Goal: Information Seeking & Learning: Check status

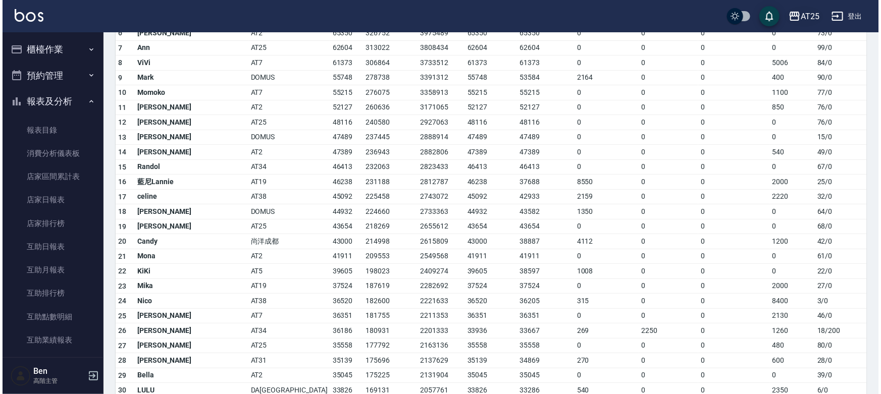
scroll to position [413, 0]
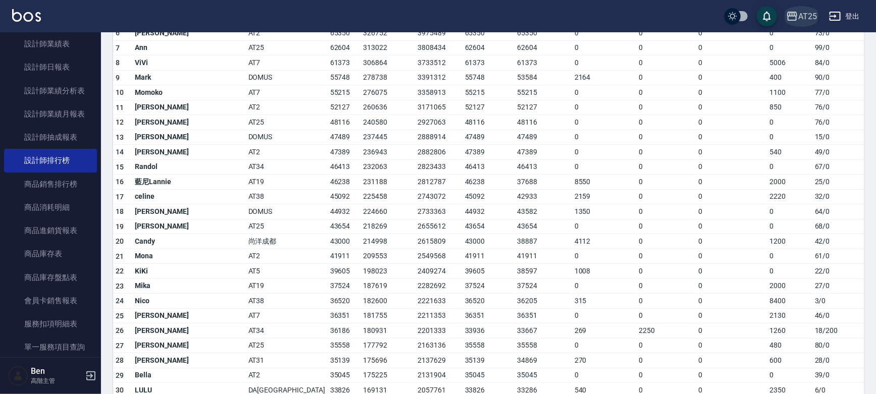
click at [803, 16] on div "AT25" at bounding box center [807, 16] width 19 height 13
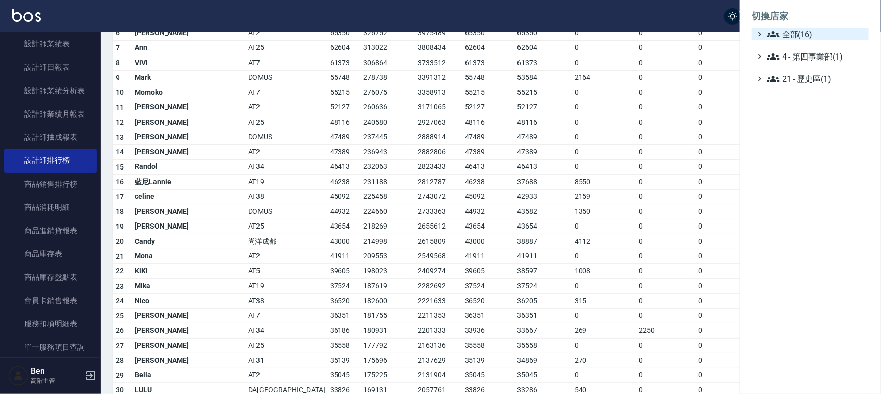
click at [796, 38] on span "全部(16)" at bounding box center [815, 34] width 97 height 12
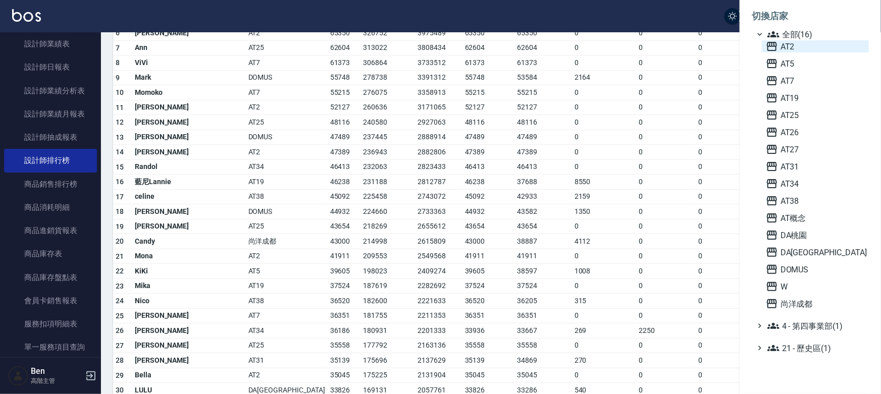
click at [788, 47] on span "AT2" at bounding box center [815, 46] width 99 height 12
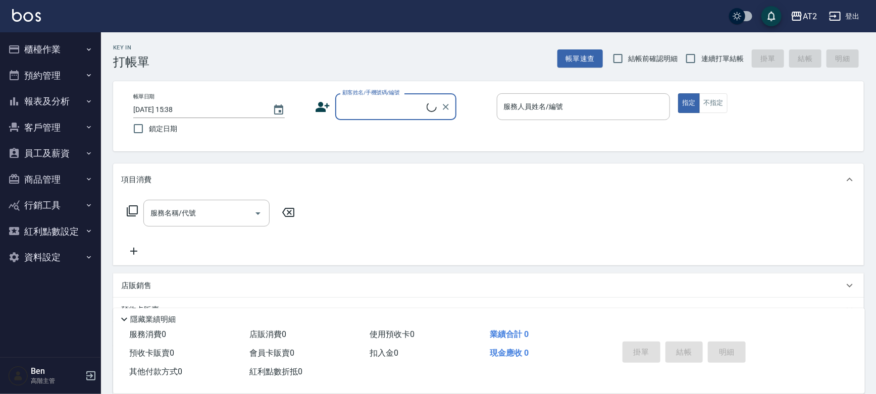
click at [47, 97] on button "報表及分析" at bounding box center [50, 101] width 93 height 26
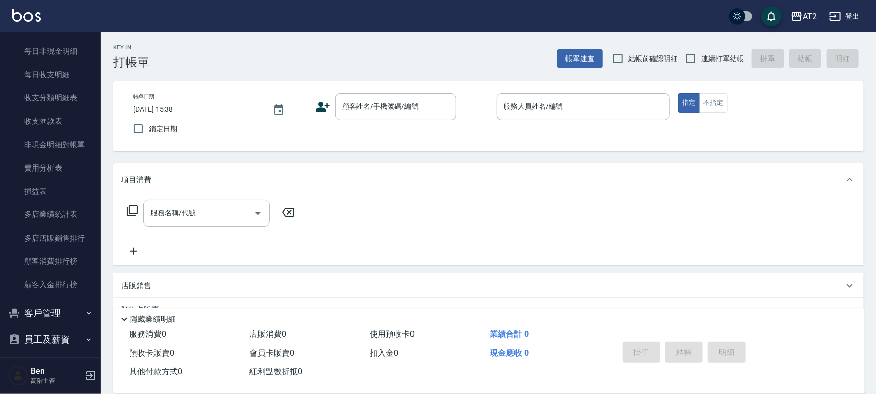
scroll to position [937, 0]
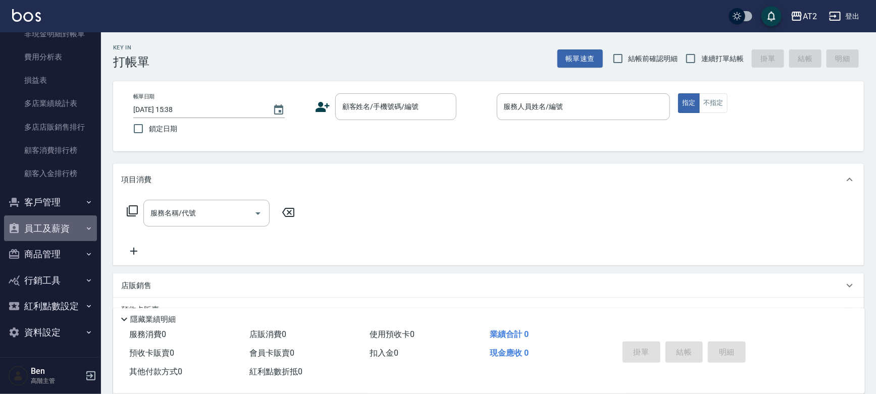
click at [51, 231] on button "員工及薪資" at bounding box center [50, 229] width 93 height 26
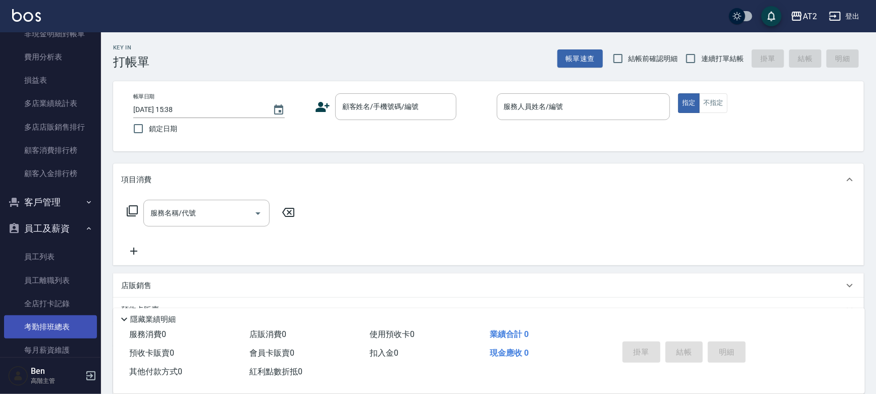
scroll to position [1075, 0]
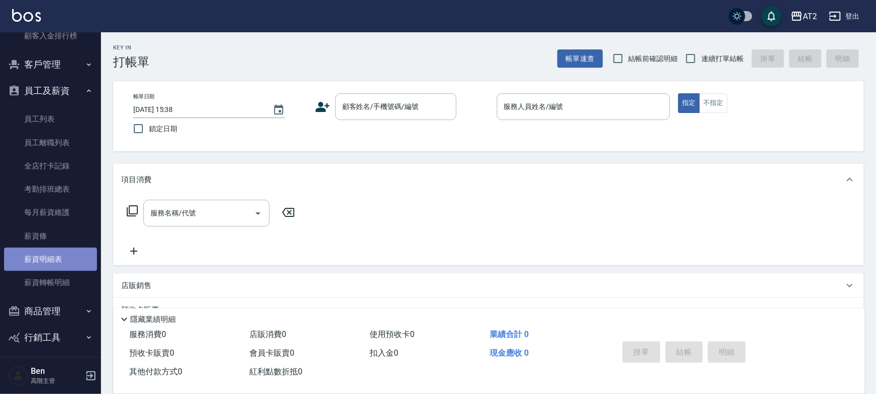
click at [69, 264] on link "薪資明細表" at bounding box center [50, 259] width 93 height 23
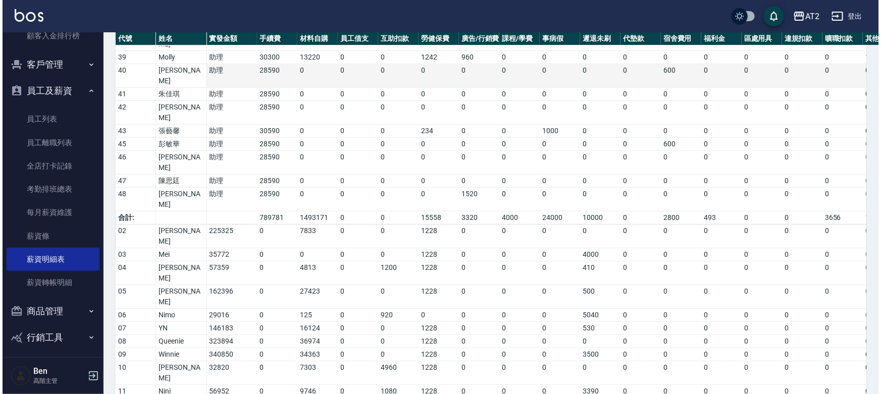
scroll to position [480, 0]
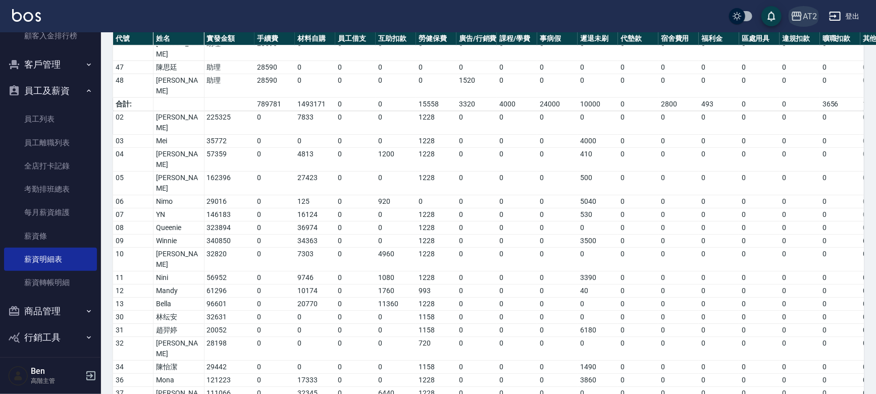
click at [795, 12] on icon "button" at bounding box center [796, 16] width 10 height 9
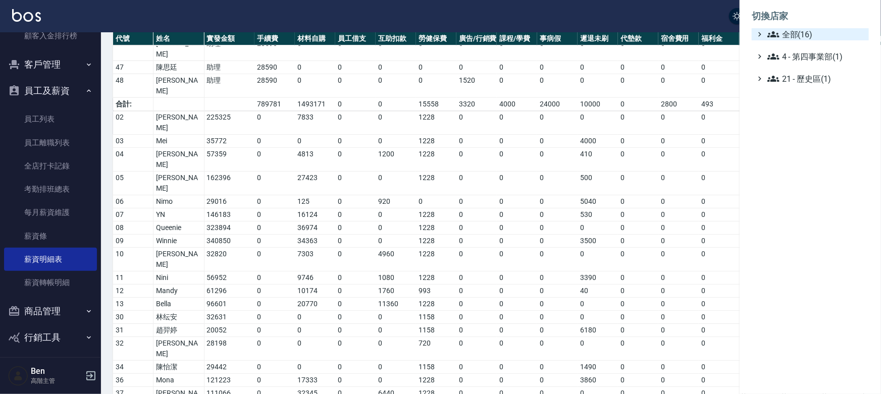
click at [792, 34] on span "全部(16)" at bounding box center [815, 34] width 97 height 12
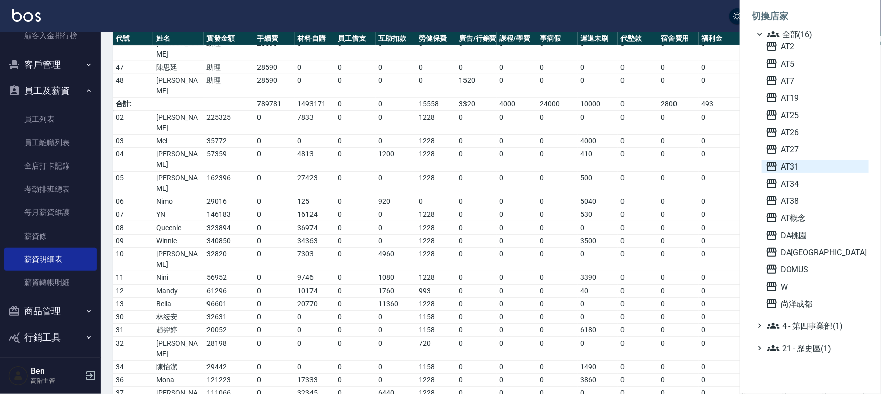
click at [782, 169] on span "AT31" at bounding box center [815, 167] width 99 height 12
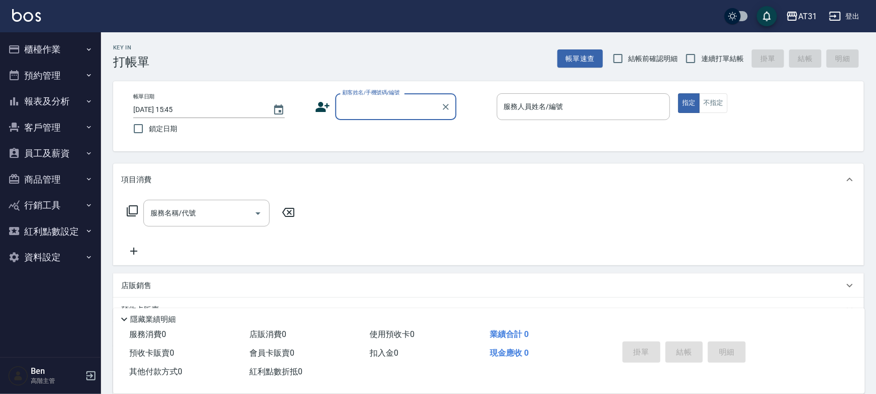
click at [62, 153] on button "員工及薪資" at bounding box center [50, 153] width 93 height 26
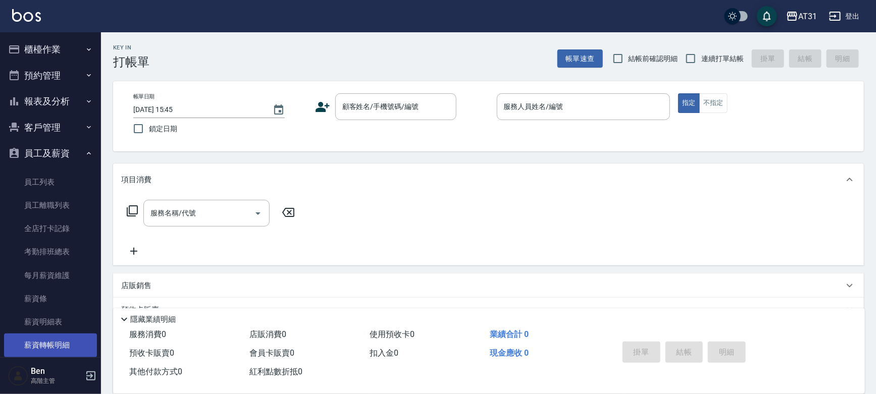
scroll to position [120, 0]
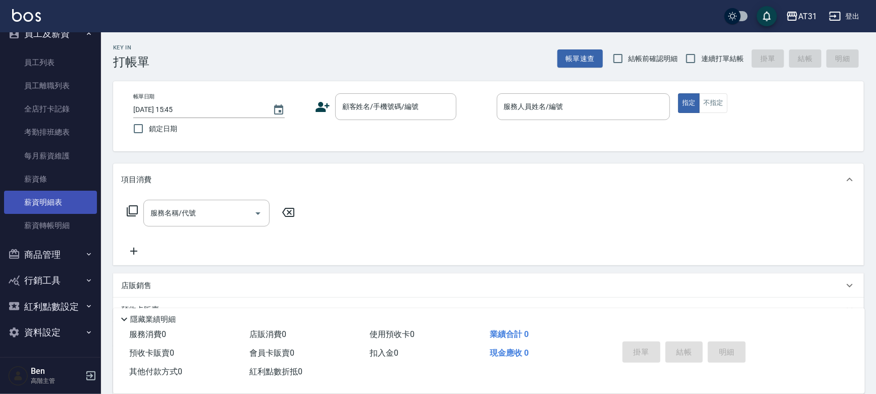
click at [56, 206] on link "薪資明細表" at bounding box center [50, 202] width 93 height 23
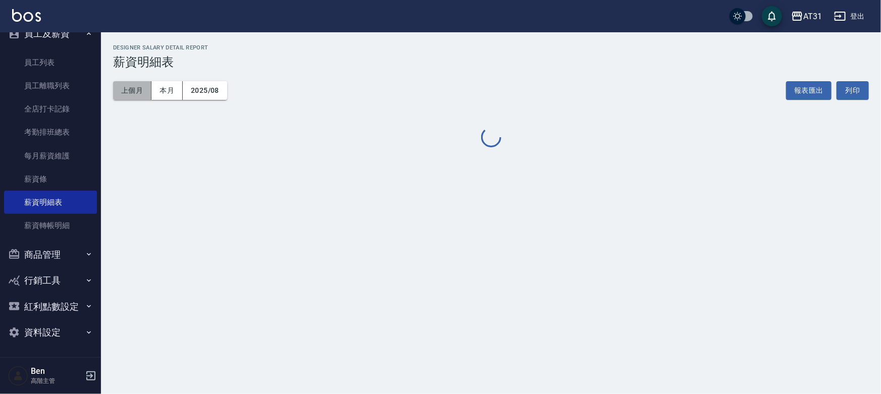
click at [148, 91] on button "上個月" at bounding box center [132, 90] width 38 height 19
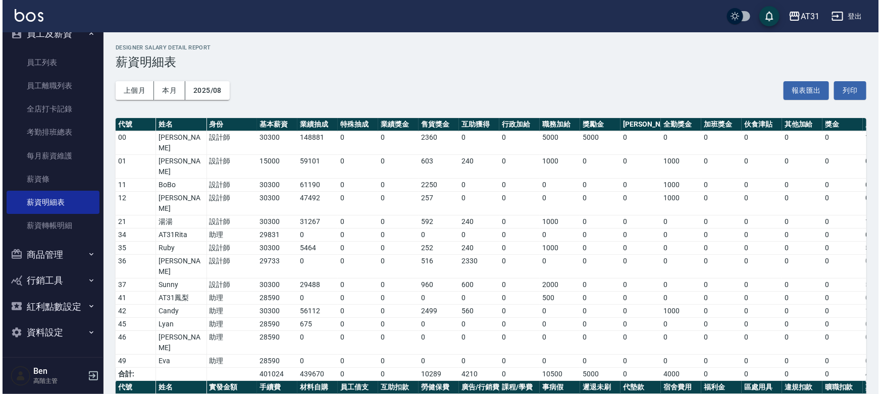
scroll to position [141, 0]
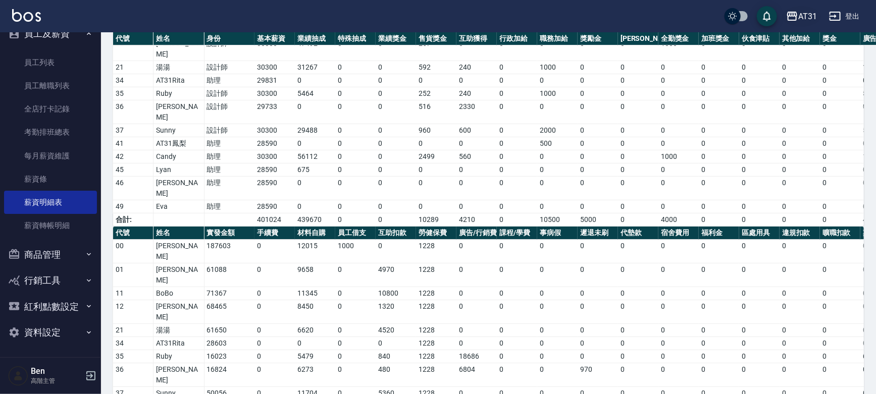
click at [811, 16] on div "AT31" at bounding box center [807, 16] width 19 height 13
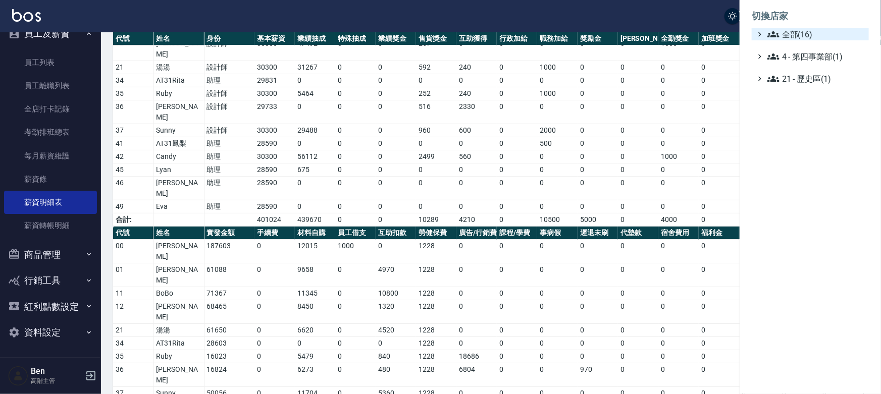
click at [799, 34] on span "全部(16)" at bounding box center [815, 34] width 97 height 12
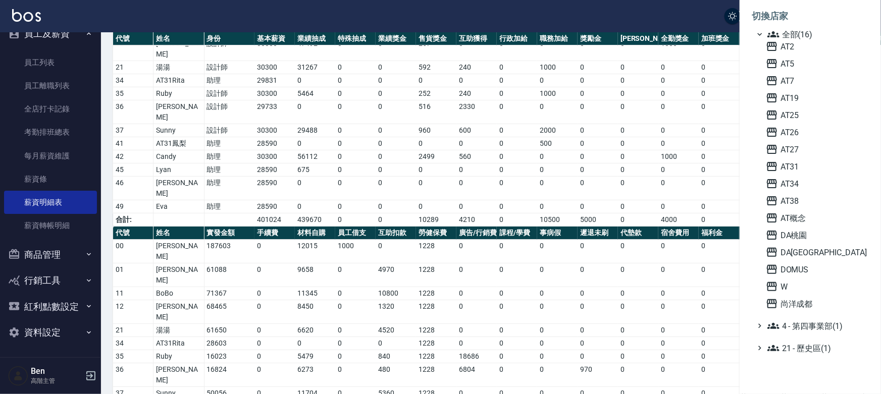
click at [787, 139] on div "AT2 AT5 AT7 AT19 AT25 AT26 AT27 AT31 AT34 AT38 AT概念 DA桃園 DA蘆洲 DOMUS W 尚洋成都" at bounding box center [815, 175] width 107 height 270
click at [791, 135] on span "AT26" at bounding box center [815, 132] width 99 height 12
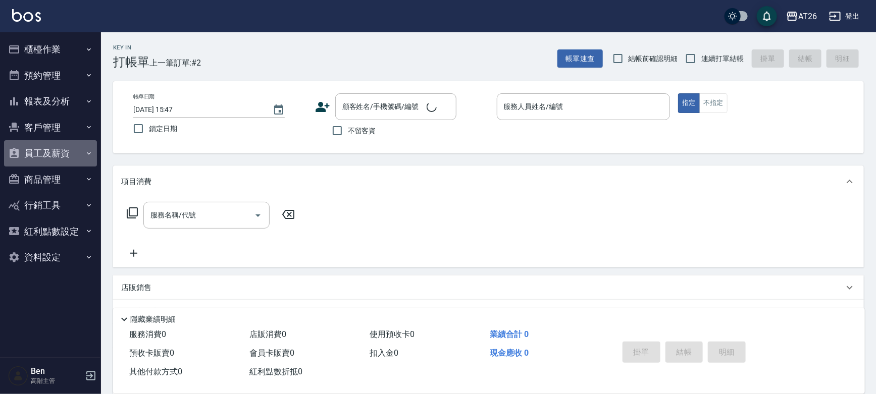
click at [57, 151] on button "員工及薪資" at bounding box center [50, 153] width 93 height 26
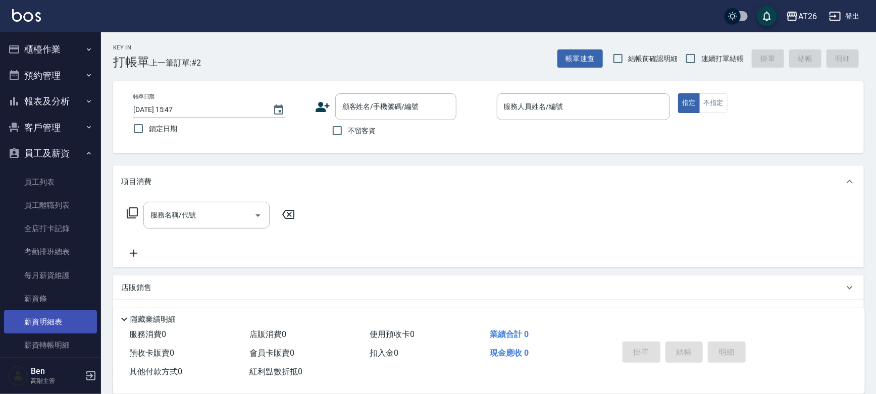
scroll to position [120, 0]
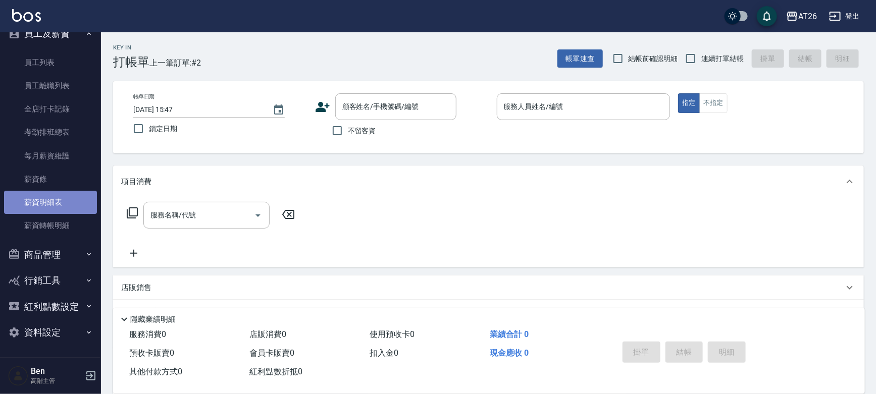
click at [70, 207] on link "薪資明細表" at bounding box center [50, 202] width 93 height 23
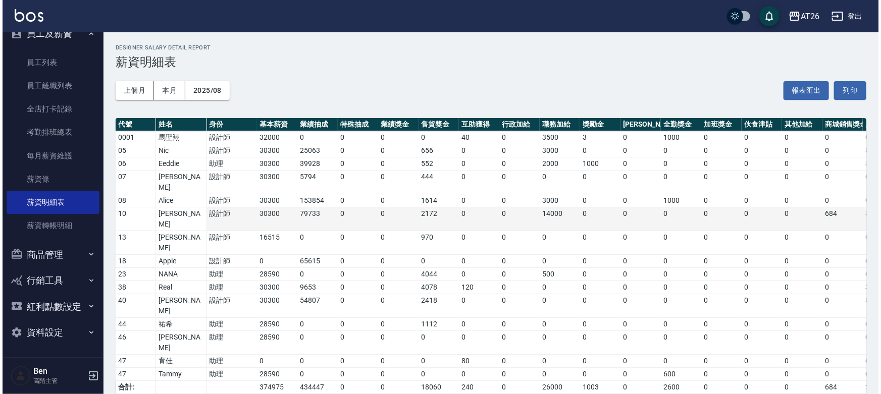
scroll to position [181, 0]
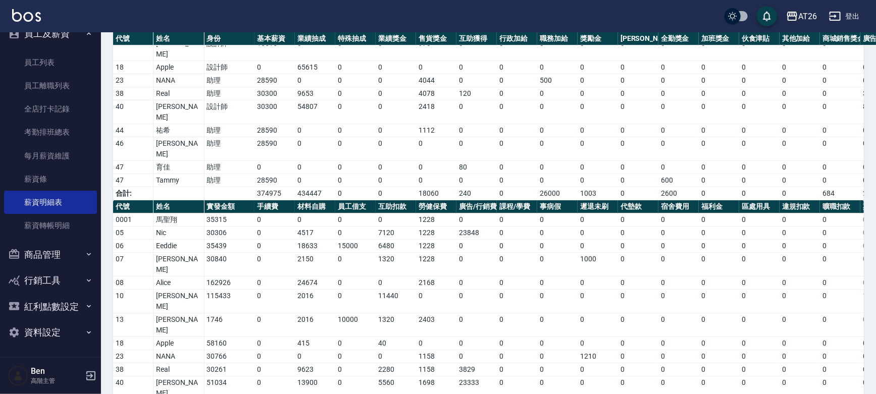
click at [813, 14] on div "AT26" at bounding box center [807, 16] width 19 height 13
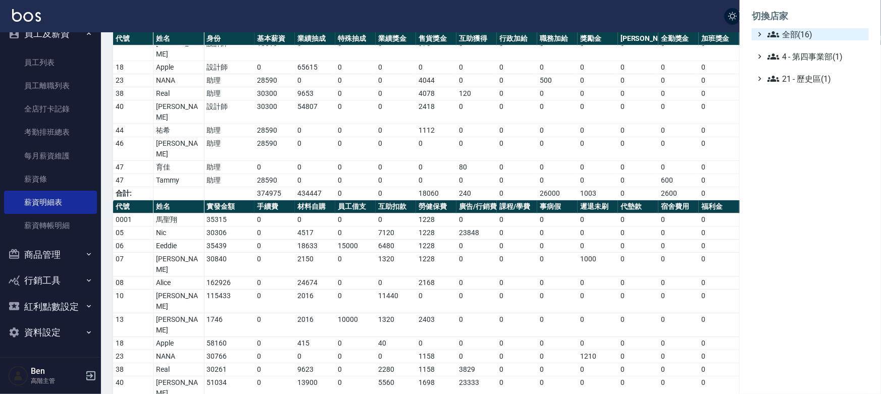
click at [805, 30] on span "全部(16)" at bounding box center [815, 34] width 97 height 12
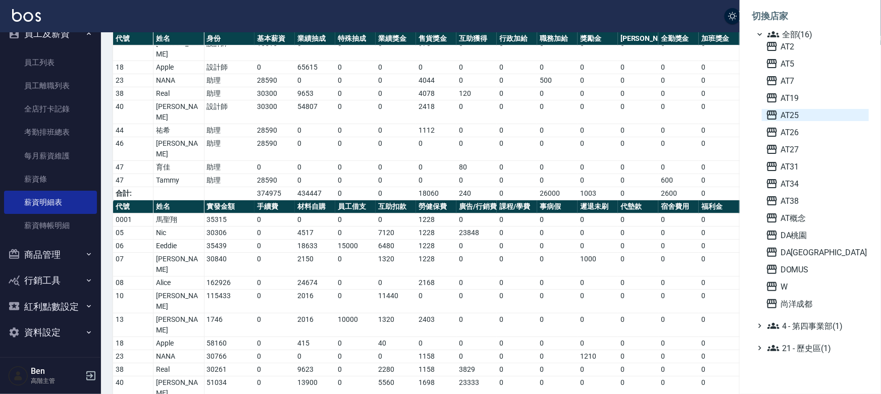
click at [787, 118] on span "AT25" at bounding box center [815, 115] width 99 height 12
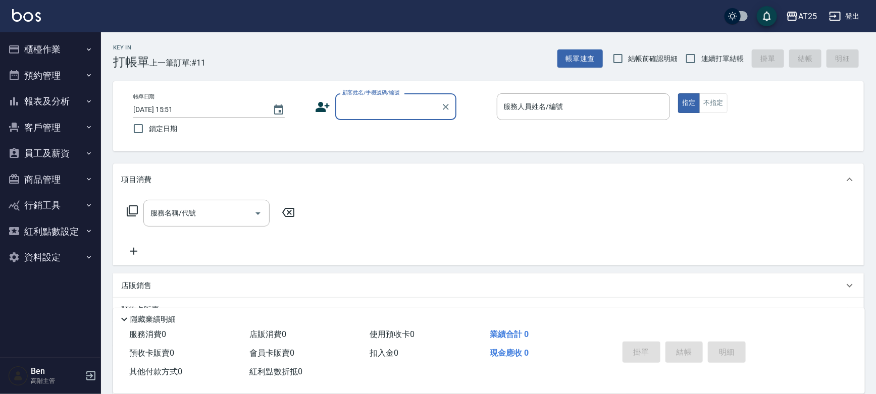
click at [59, 156] on button "員工及薪資" at bounding box center [50, 153] width 93 height 26
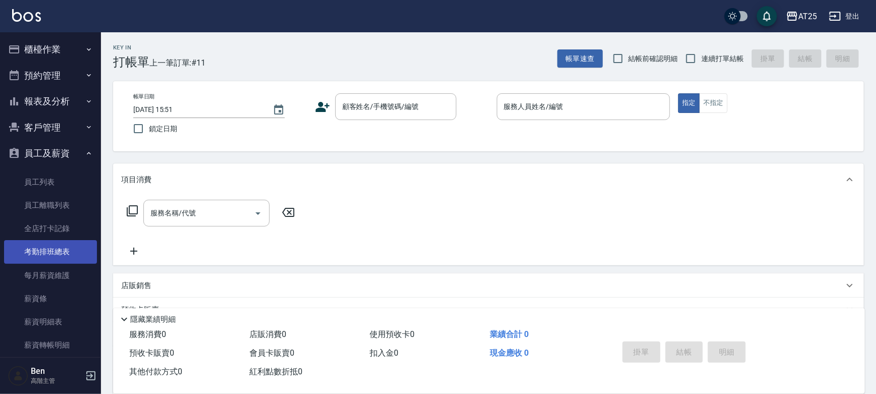
scroll to position [120, 0]
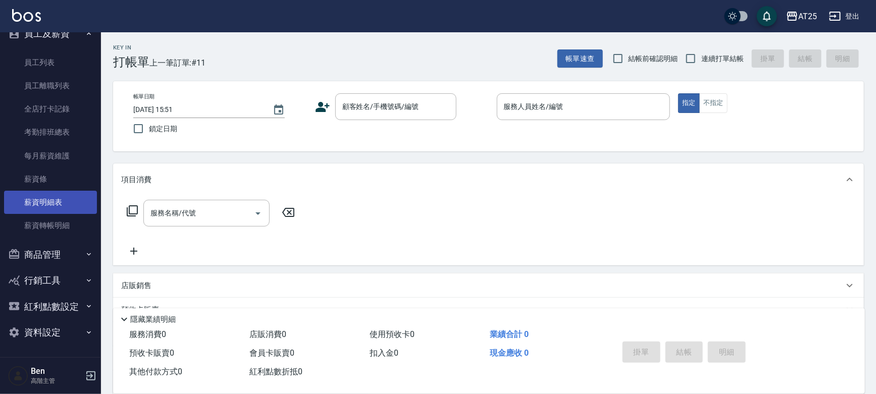
click at [62, 202] on link "薪資明細表" at bounding box center [50, 202] width 93 height 23
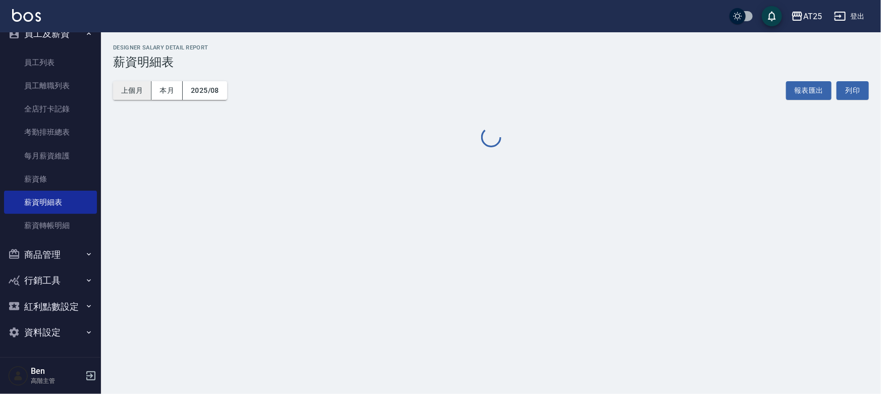
click at [142, 91] on button "上個月" at bounding box center [132, 90] width 38 height 19
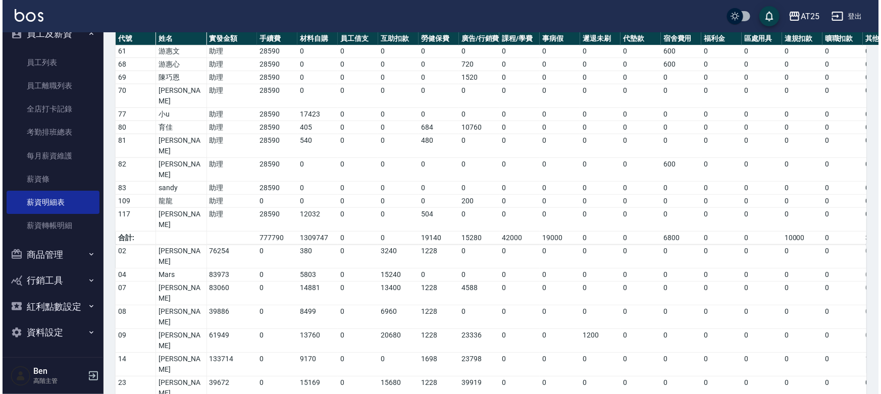
scroll to position [494, 0]
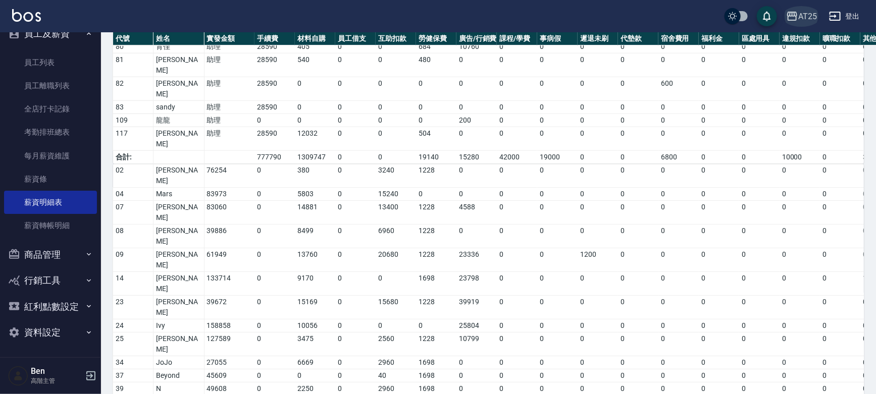
click at [811, 16] on div "AT25" at bounding box center [807, 16] width 19 height 13
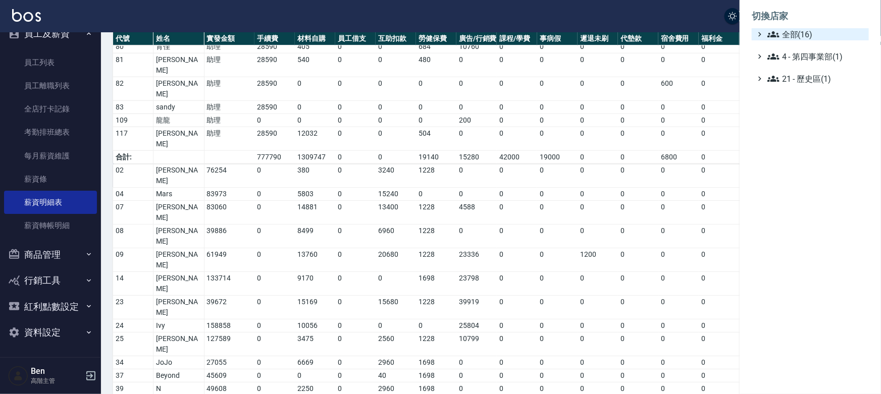
click at [810, 34] on span "全部(16)" at bounding box center [815, 34] width 97 height 12
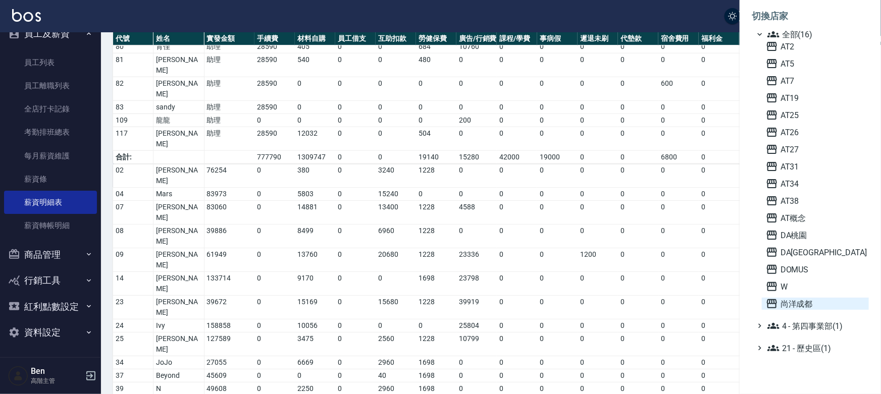
click at [782, 307] on span "尚洋成都" at bounding box center [815, 304] width 99 height 12
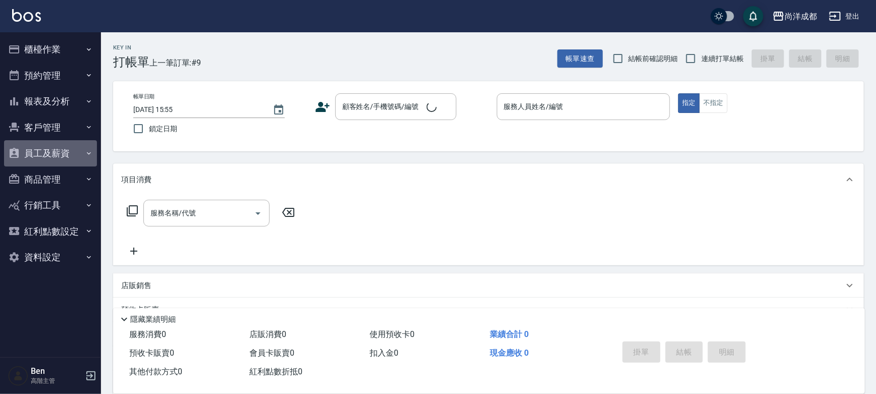
click at [68, 154] on button "員工及薪資" at bounding box center [50, 153] width 93 height 26
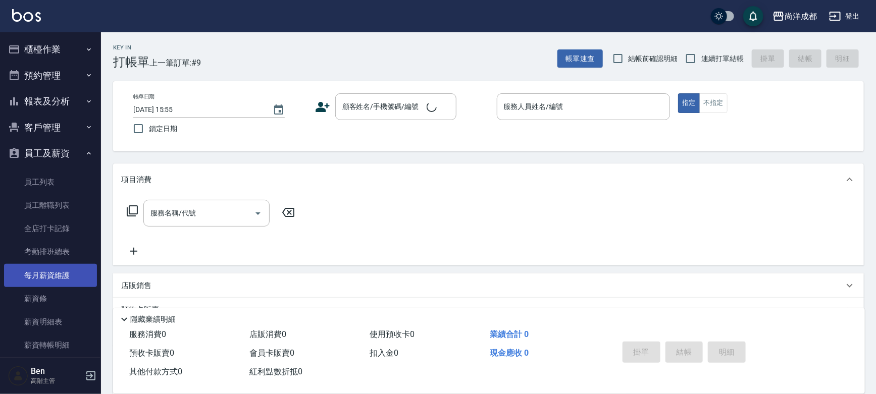
scroll to position [120, 0]
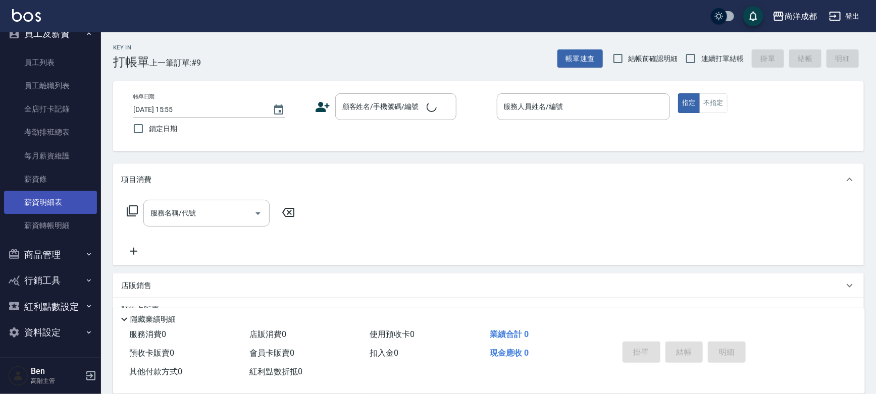
click at [69, 201] on link "薪資明細表" at bounding box center [50, 202] width 93 height 23
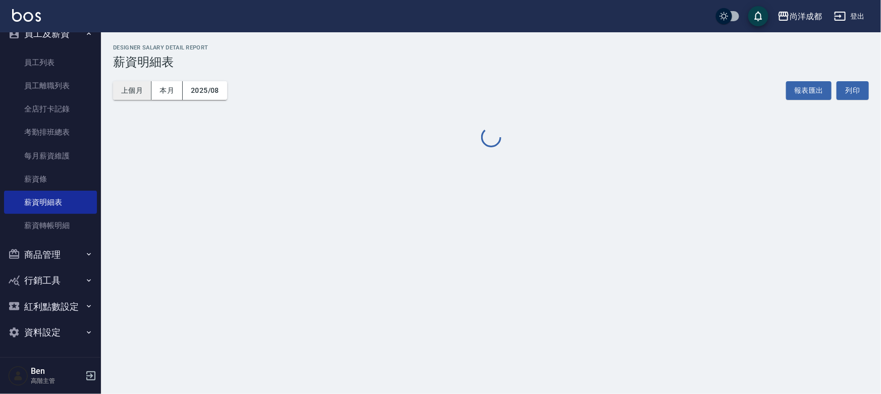
click at [130, 90] on button "上個月" at bounding box center [132, 90] width 38 height 19
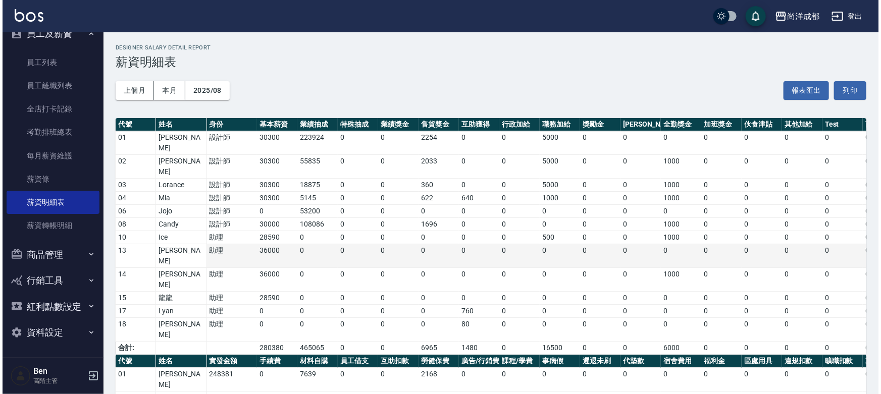
scroll to position [102, 0]
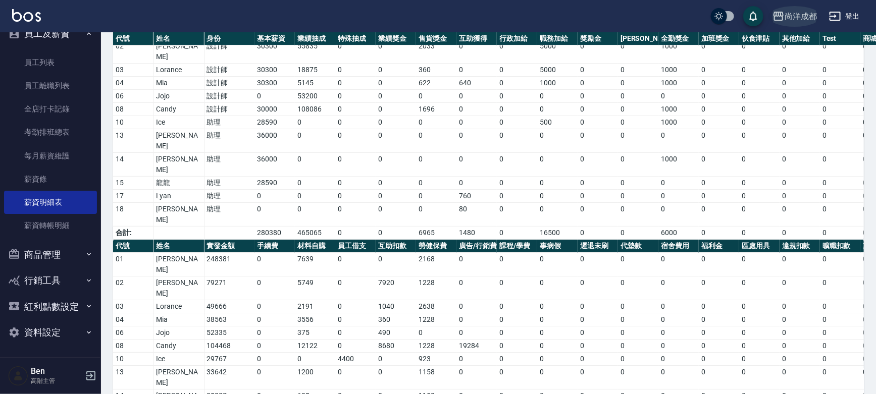
click at [809, 10] on button "尚洋成都" at bounding box center [794, 16] width 52 height 21
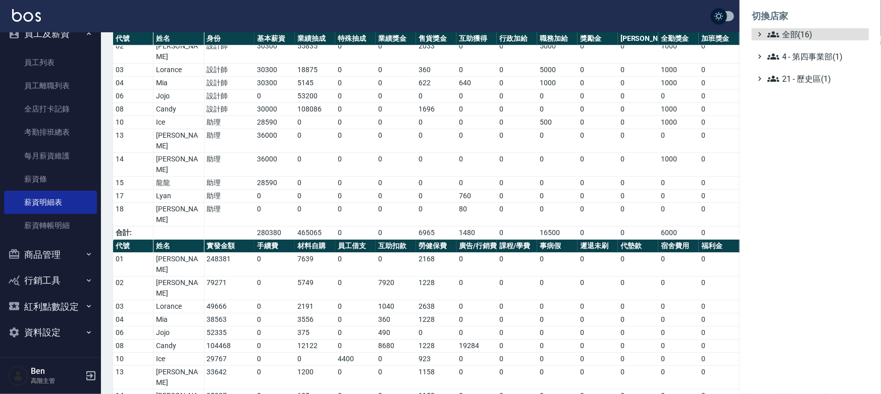
click at [792, 38] on span "全部(16)" at bounding box center [815, 34] width 97 height 12
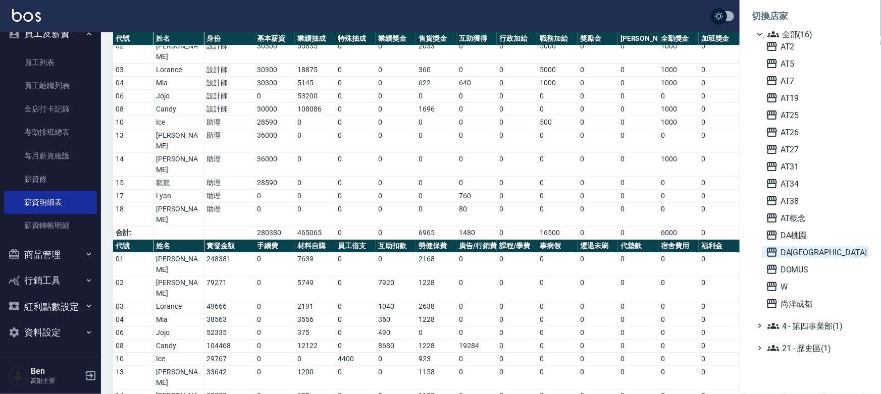
click at [794, 249] on span "DA[GEOGRAPHIC_DATA]" at bounding box center [815, 252] width 99 height 12
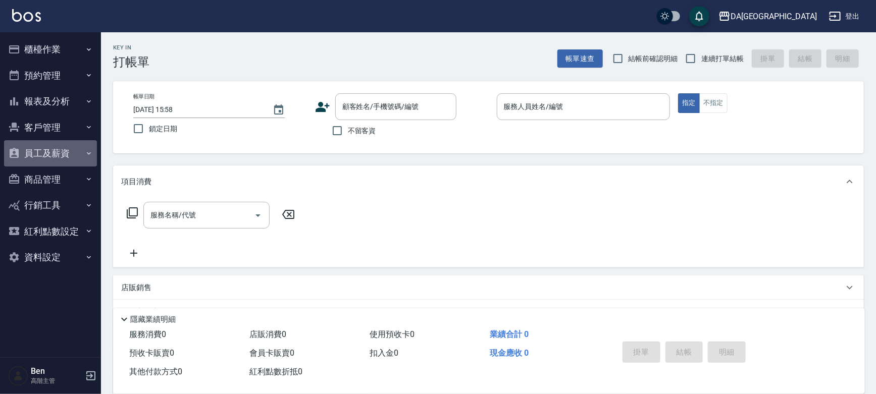
click at [67, 158] on button "員工及薪資" at bounding box center [50, 153] width 93 height 26
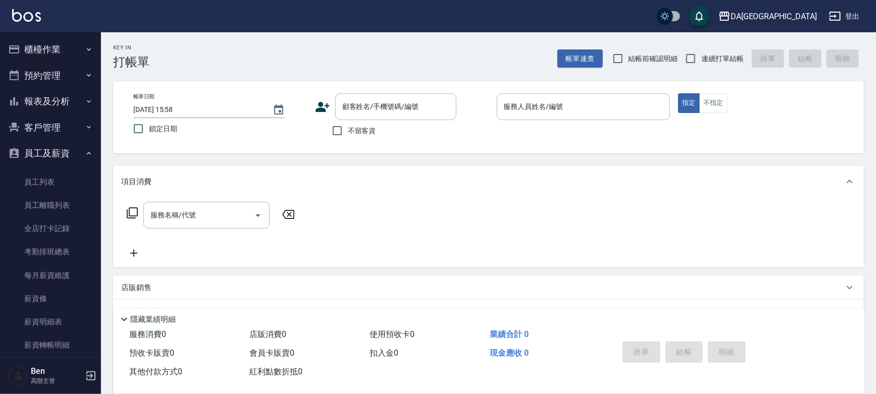
scroll to position [120, 0]
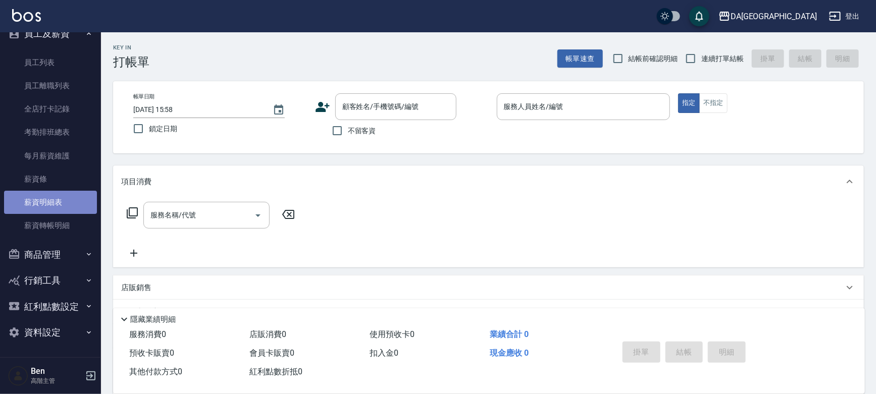
click at [53, 201] on link "薪資明細表" at bounding box center [50, 202] width 93 height 23
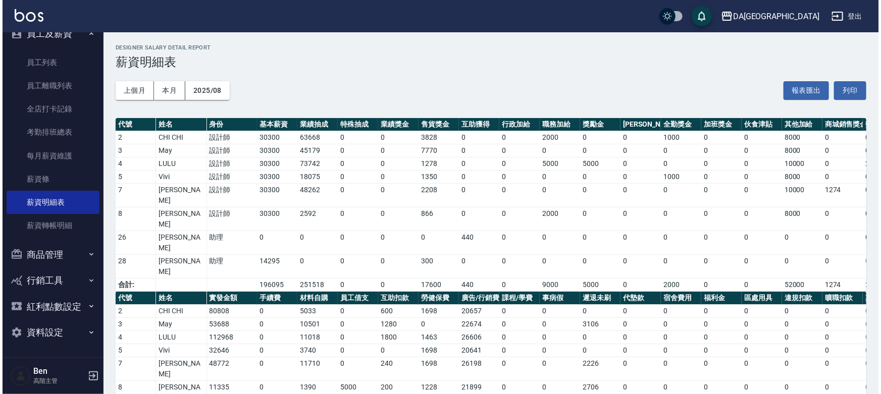
scroll to position [11, 0]
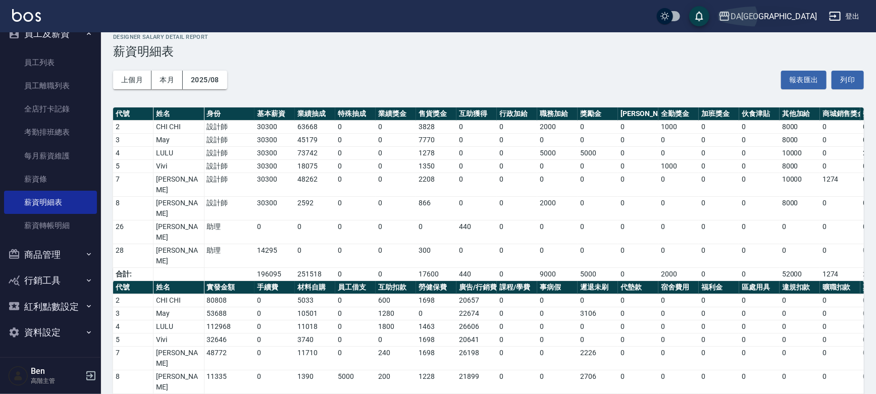
click at [795, 19] on div "DA[GEOGRAPHIC_DATA]" at bounding box center [773, 16] width 86 height 13
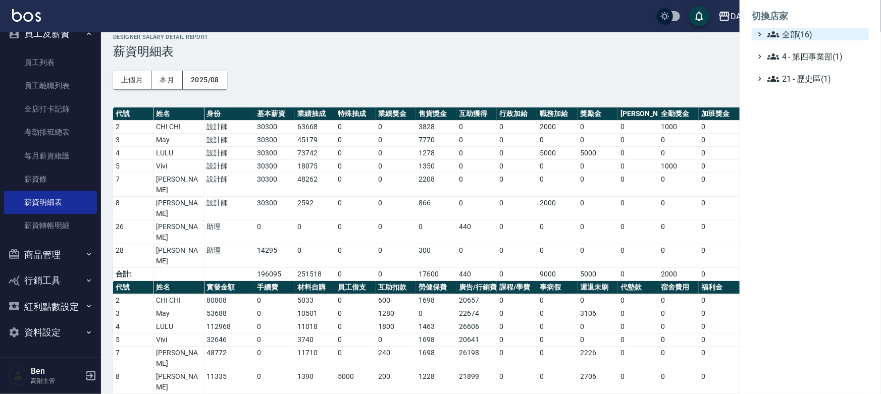
click at [786, 38] on span "全部(16)" at bounding box center [815, 34] width 97 height 12
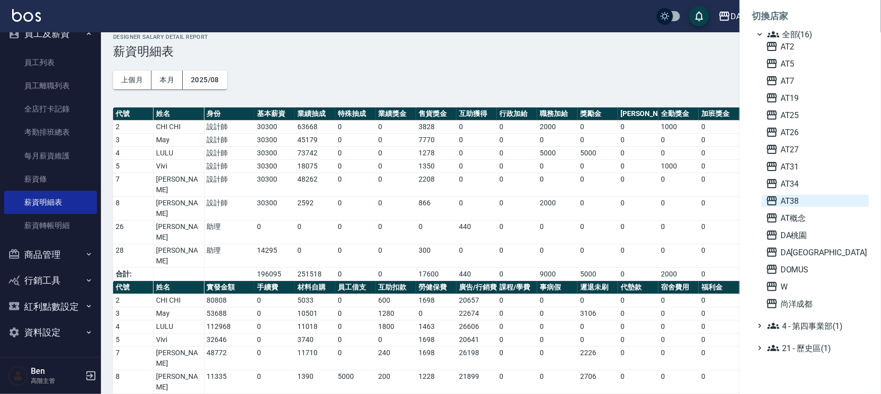
click at [792, 196] on span "AT38" at bounding box center [815, 201] width 99 height 12
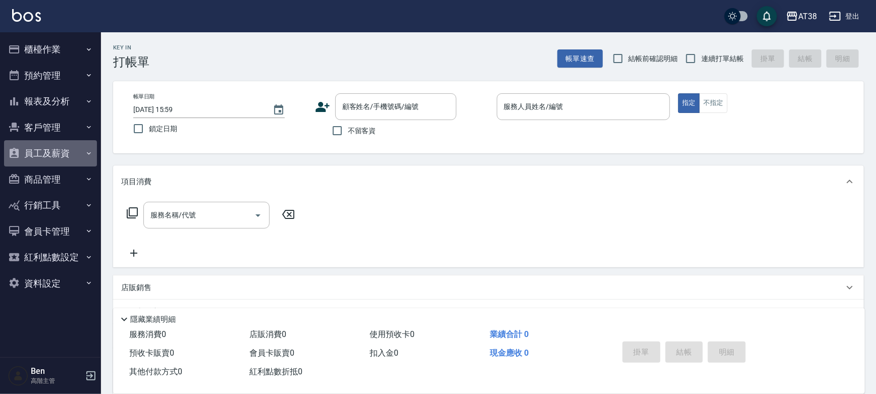
click at [67, 152] on button "員工及薪資" at bounding box center [50, 153] width 93 height 26
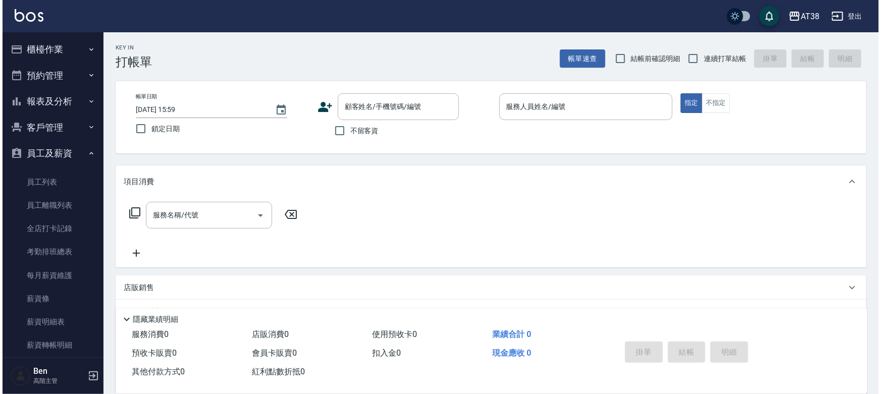
scroll to position [91, 0]
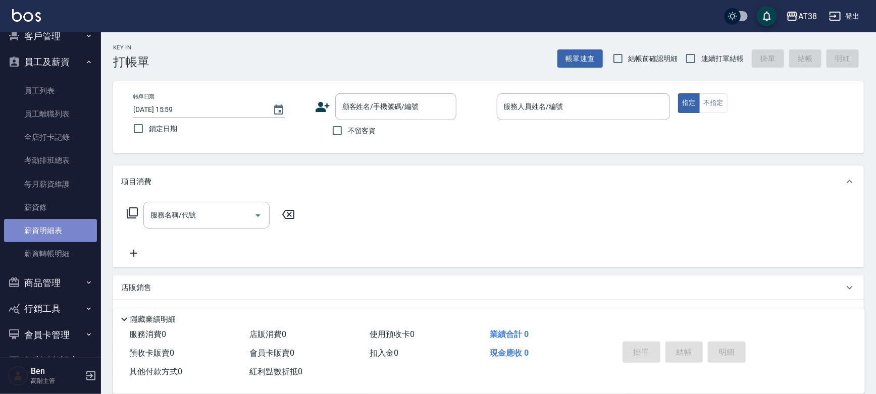
click at [56, 237] on link "薪資明細表" at bounding box center [50, 230] width 93 height 23
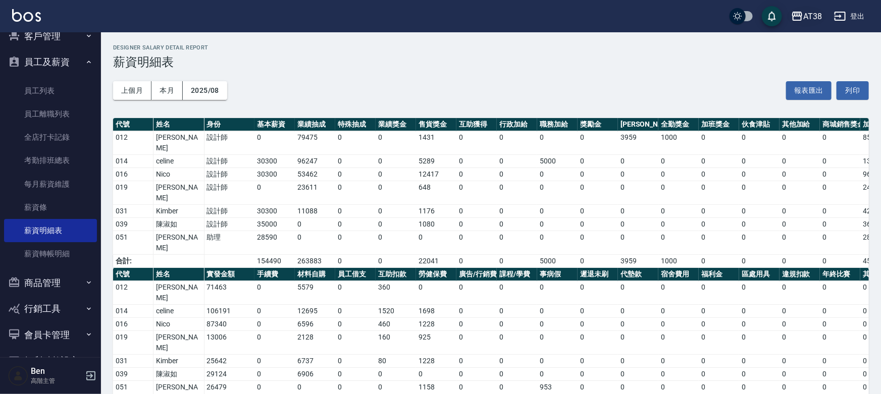
click at [812, 18] on div "AT38" at bounding box center [812, 16] width 19 height 13
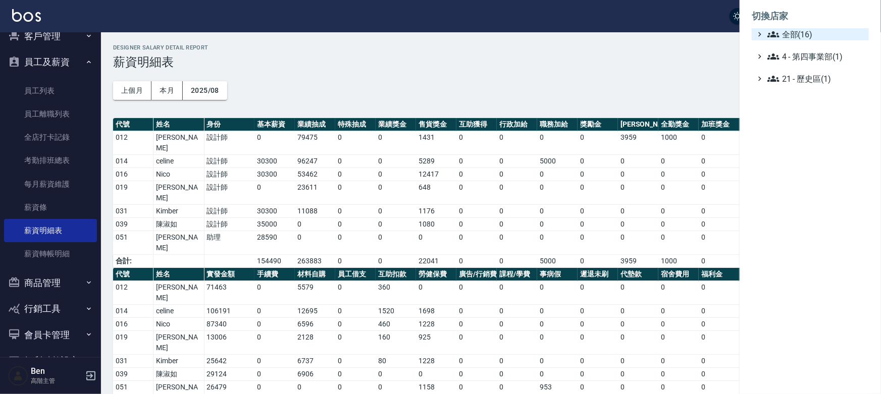
drag, startPoint x: 800, startPoint y: 31, endPoint x: 797, endPoint y: 39, distance: 9.3
click at [800, 31] on span "全部(16)" at bounding box center [815, 34] width 97 height 12
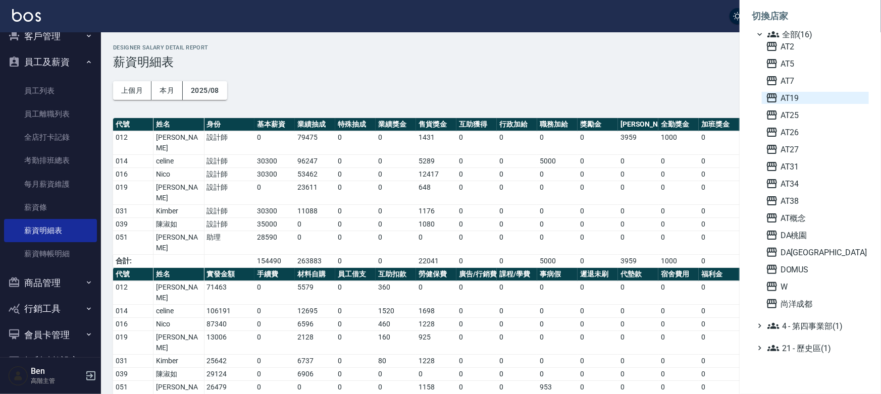
click at [785, 94] on span "AT19" at bounding box center [815, 98] width 99 height 12
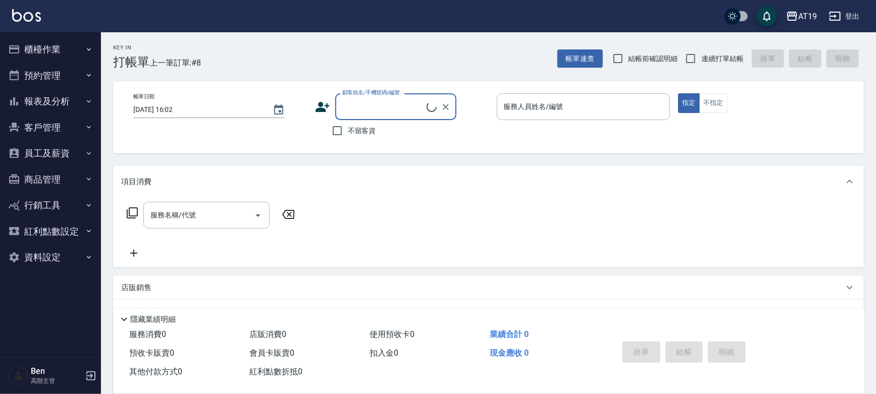
click at [63, 152] on button "員工及薪資" at bounding box center [50, 153] width 93 height 26
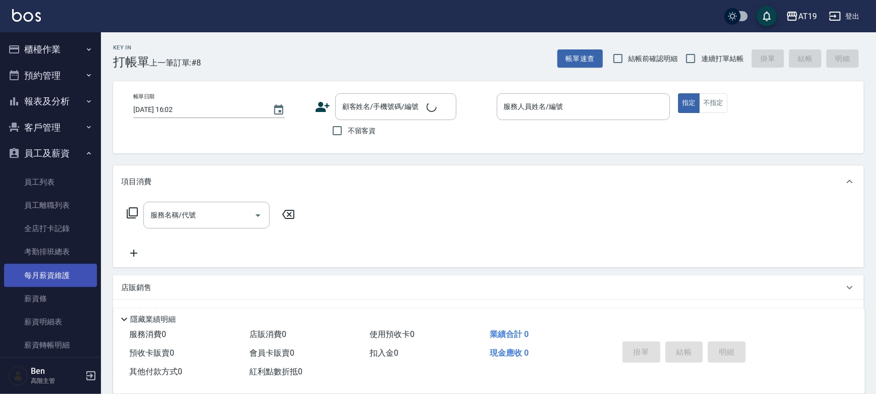
scroll to position [91, 0]
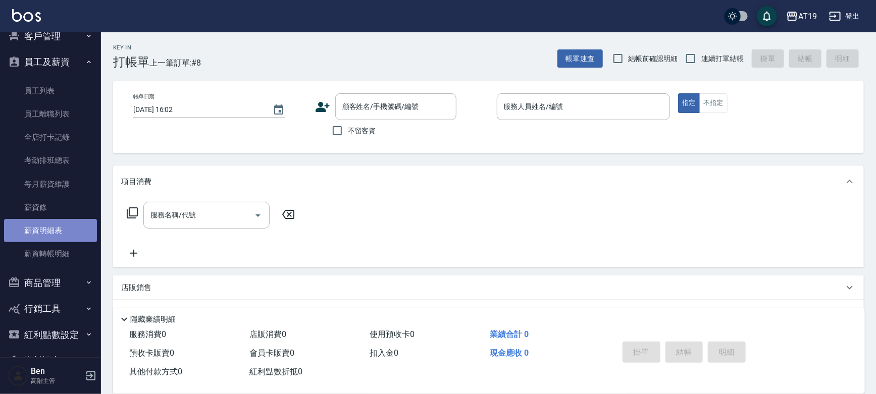
click at [53, 229] on link "薪資明細表" at bounding box center [50, 230] width 93 height 23
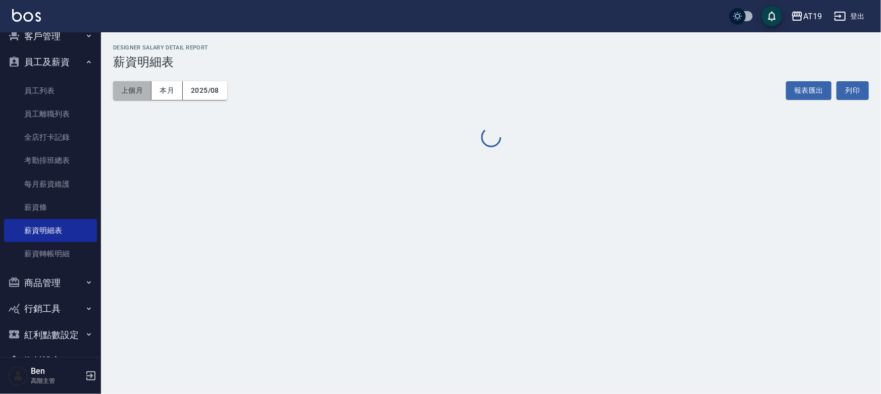
click at [142, 92] on button "上個月" at bounding box center [132, 90] width 38 height 19
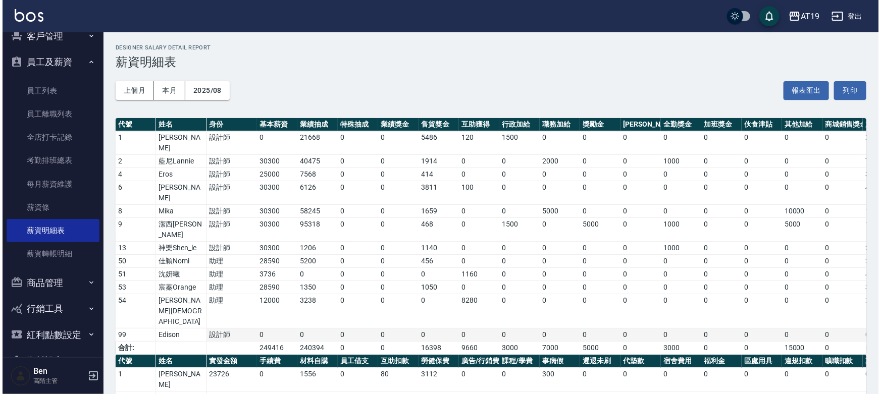
scroll to position [91, 0]
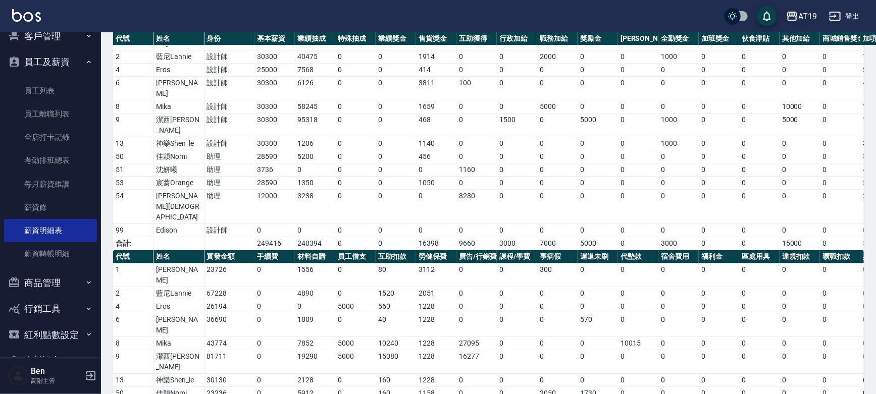
click at [805, 17] on div "AT19" at bounding box center [807, 16] width 19 height 13
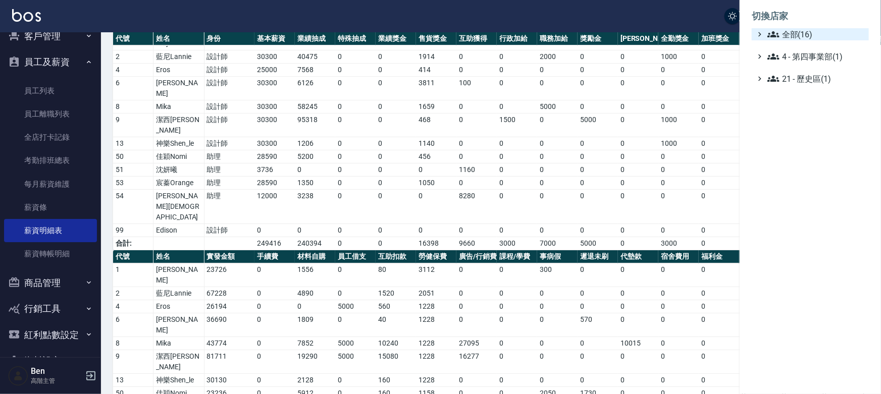
click at [798, 35] on span "全部(16)" at bounding box center [815, 34] width 97 height 12
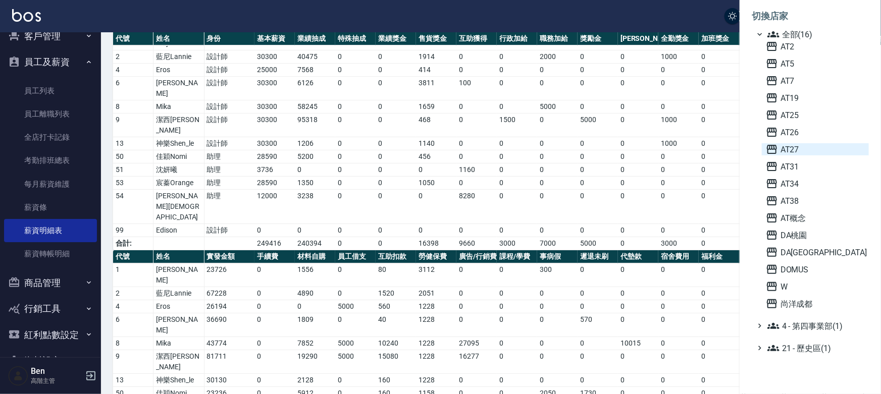
click at [796, 153] on span "AT27" at bounding box center [815, 149] width 99 height 12
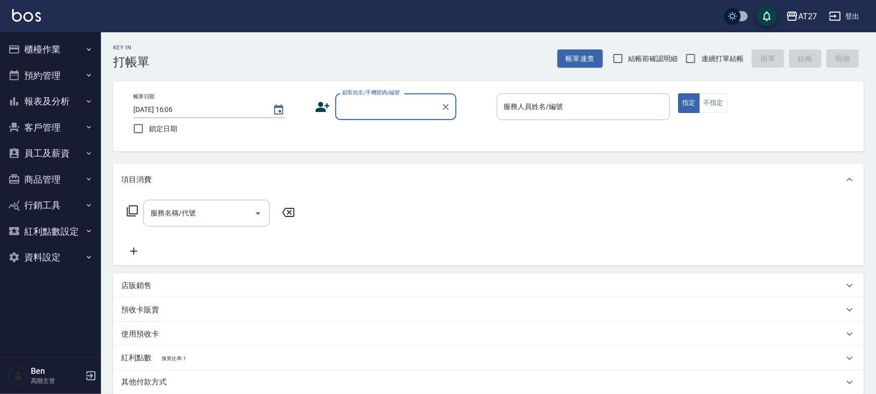
click at [64, 156] on button "員工及薪資" at bounding box center [50, 153] width 93 height 26
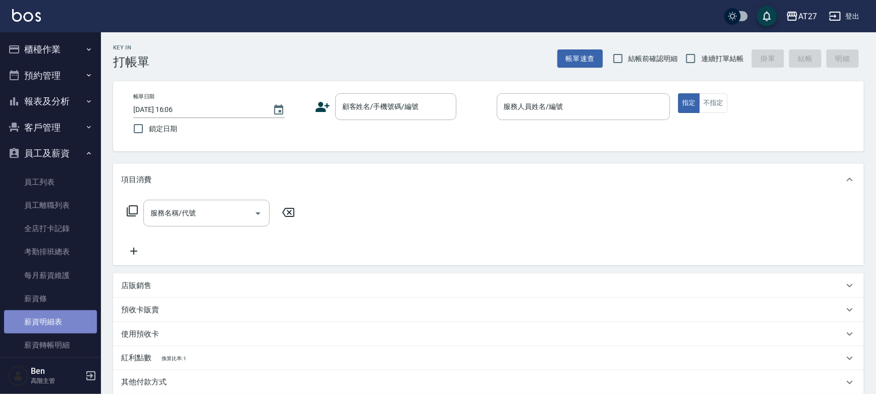
click at [66, 324] on link "薪資明細表" at bounding box center [50, 321] width 93 height 23
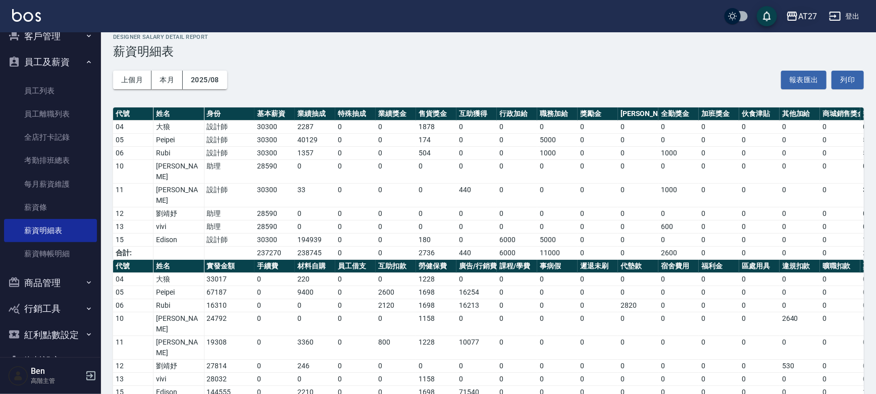
click at [811, 16] on div "AT27" at bounding box center [807, 16] width 19 height 13
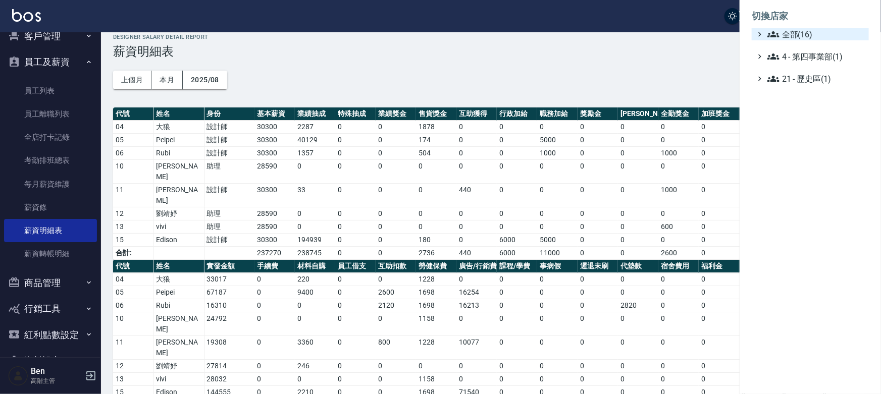
click at [813, 34] on span "全部(16)" at bounding box center [815, 34] width 97 height 12
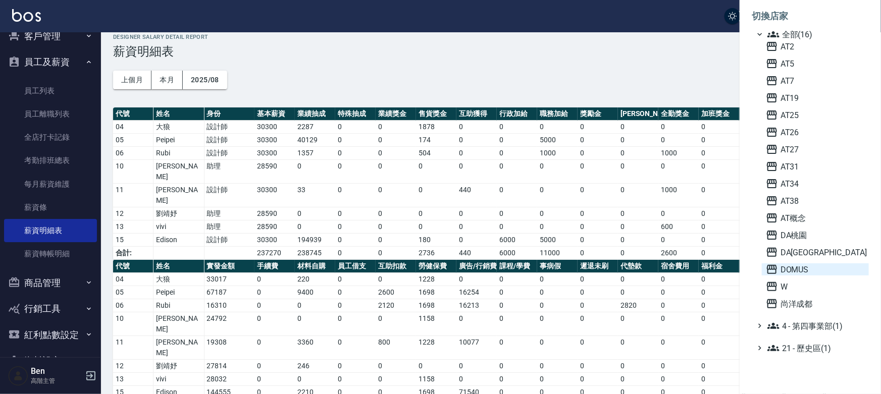
click at [792, 266] on span "DOMUS" at bounding box center [815, 269] width 99 height 12
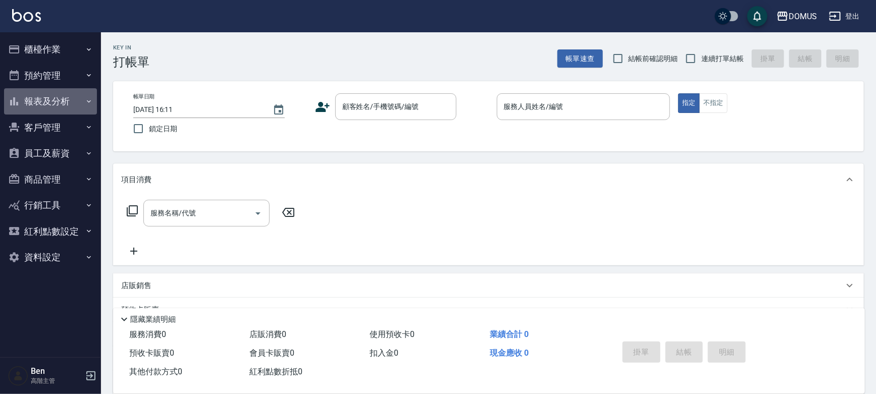
click at [55, 102] on button "報表及分析" at bounding box center [50, 101] width 93 height 26
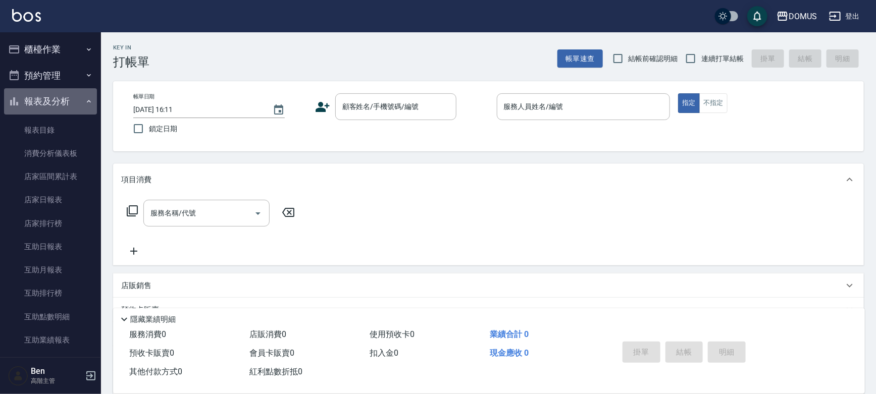
click at [85, 99] on icon "button" at bounding box center [89, 101] width 8 height 8
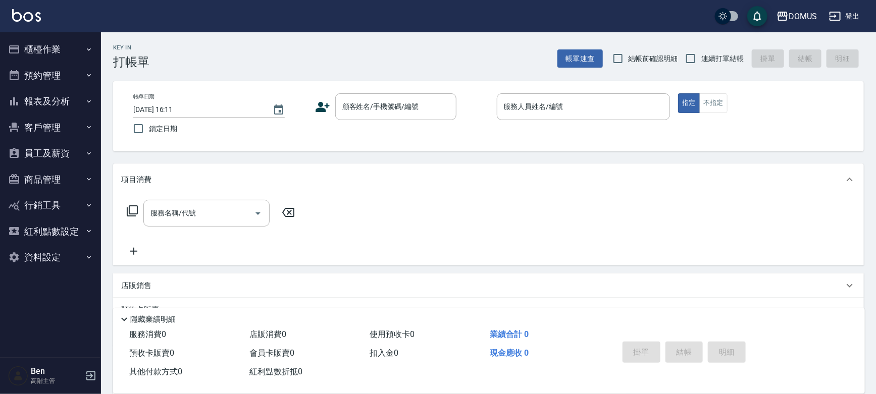
click at [66, 155] on button "員工及薪資" at bounding box center [50, 153] width 93 height 26
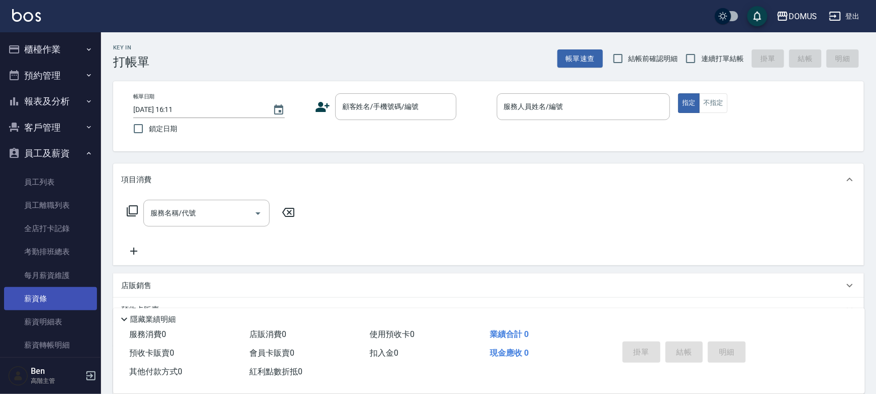
scroll to position [91, 0]
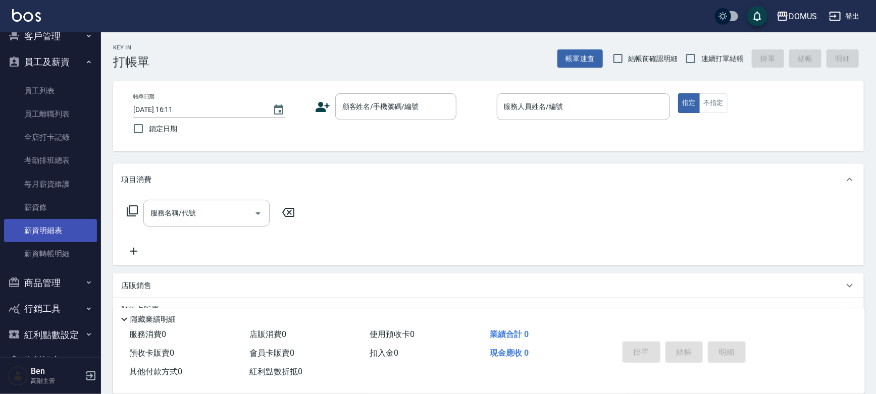
click at [40, 219] on link "薪資明細表" at bounding box center [50, 230] width 93 height 23
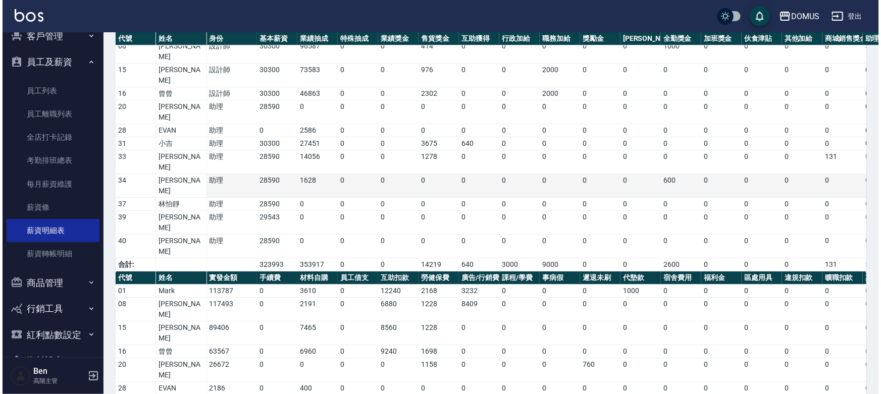
scroll to position [102, 0]
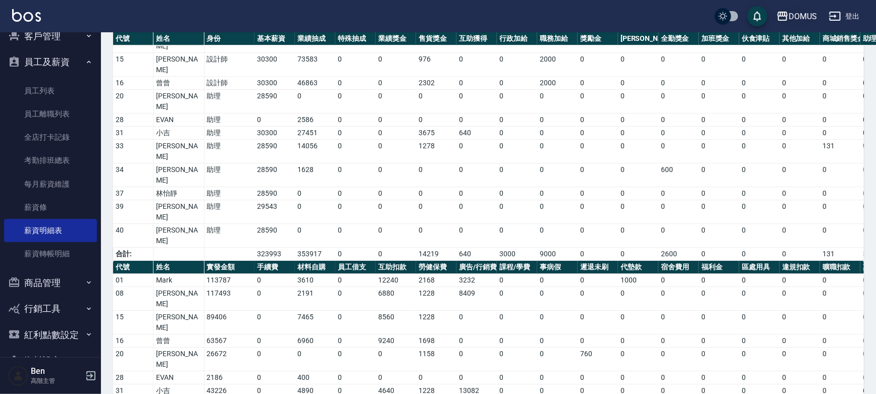
click at [793, 16] on div "DOMUS" at bounding box center [802, 16] width 28 height 13
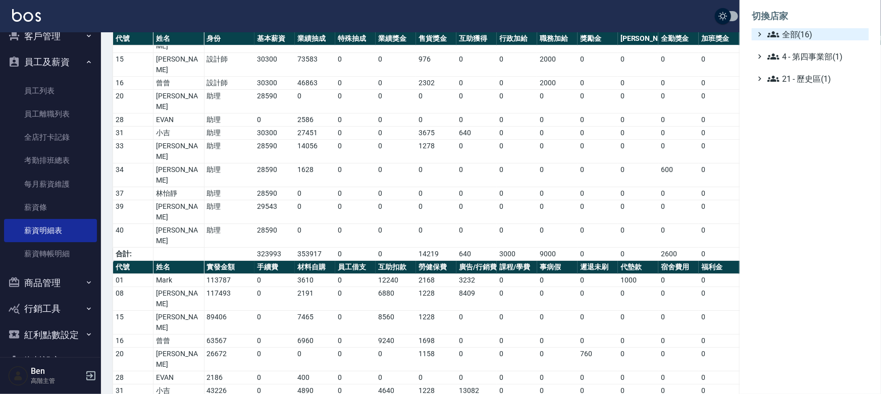
click at [792, 31] on span "全部(16)" at bounding box center [815, 34] width 97 height 12
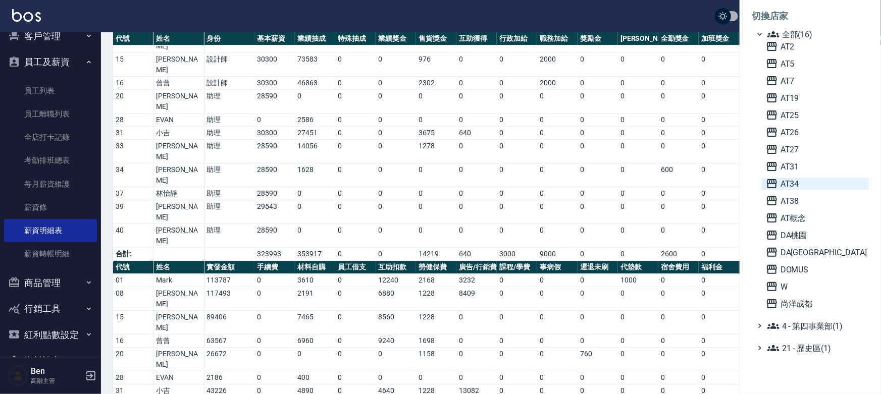
click at [787, 187] on span "AT34" at bounding box center [815, 184] width 99 height 12
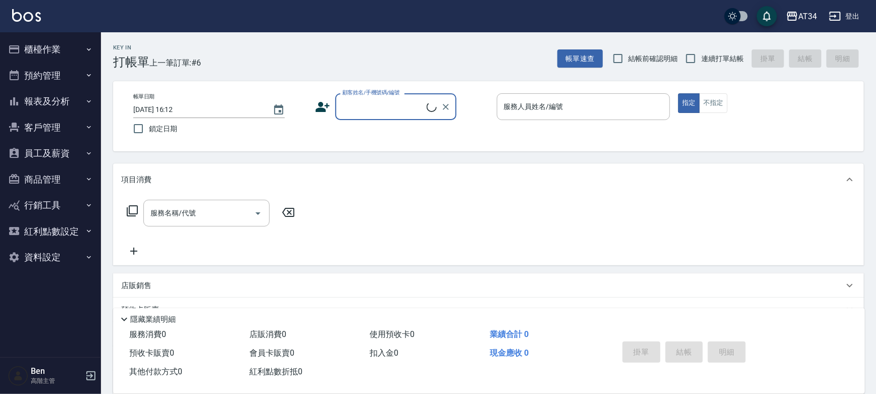
click at [44, 147] on button "員工及薪資" at bounding box center [50, 153] width 93 height 26
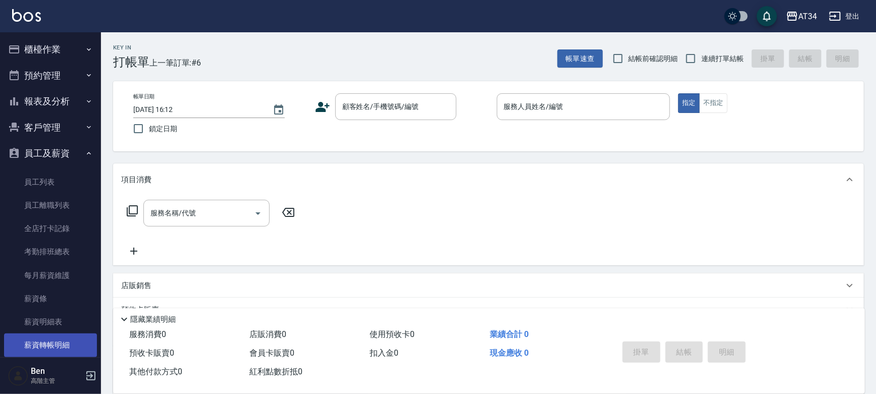
scroll to position [120, 0]
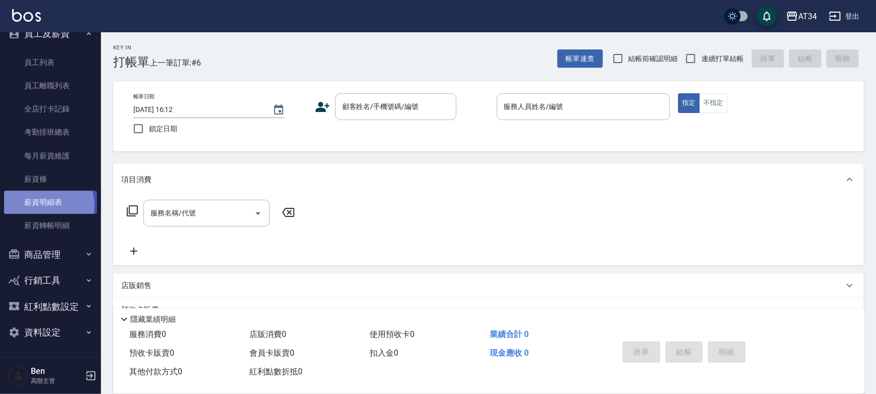
click at [40, 205] on link "薪資明細表" at bounding box center [50, 202] width 93 height 23
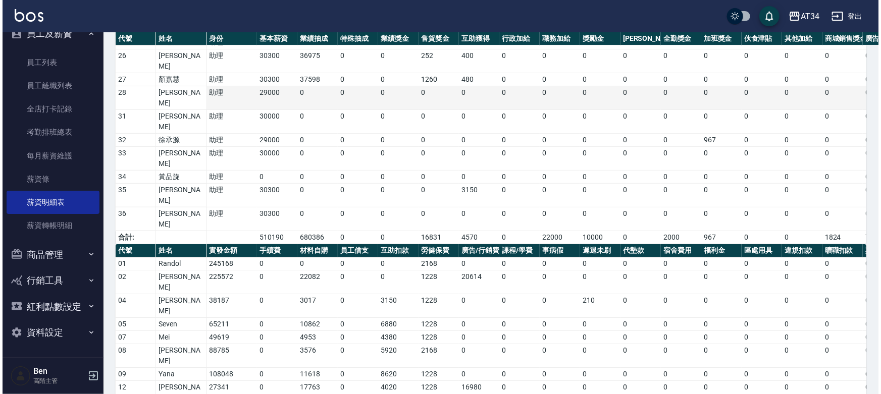
scroll to position [258, 0]
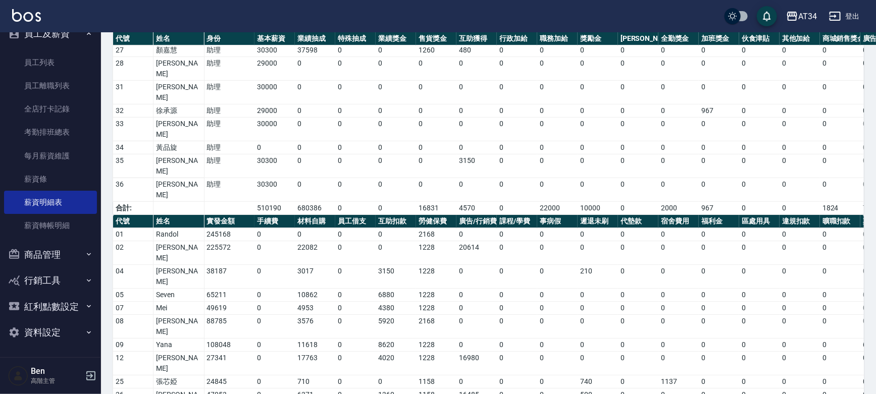
click at [836, 4] on div "AT34 登出" at bounding box center [438, 16] width 876 height 32
click at [803, 10] on div "AT34" at bounding box center [807, 16] width 19 height 13
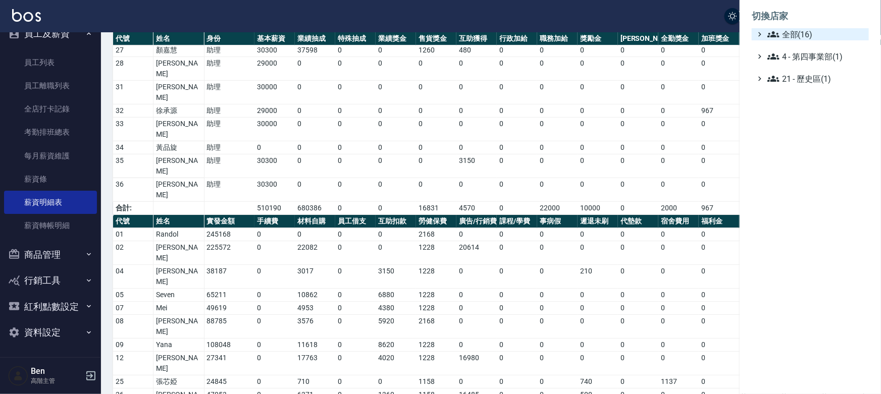
click at [791, 33] on span "全部(16)" at bounding box center [815, 34] width 97 height 12
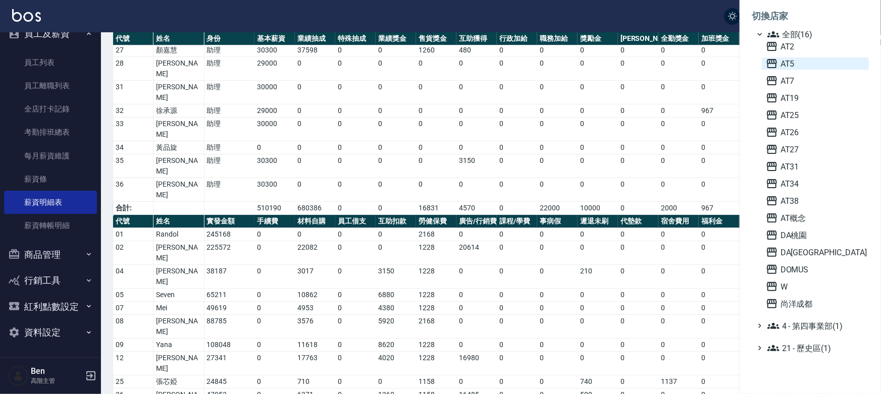
click at [789, 58] on span "AT5" at bounding box center [815, 64] width 99 height 12
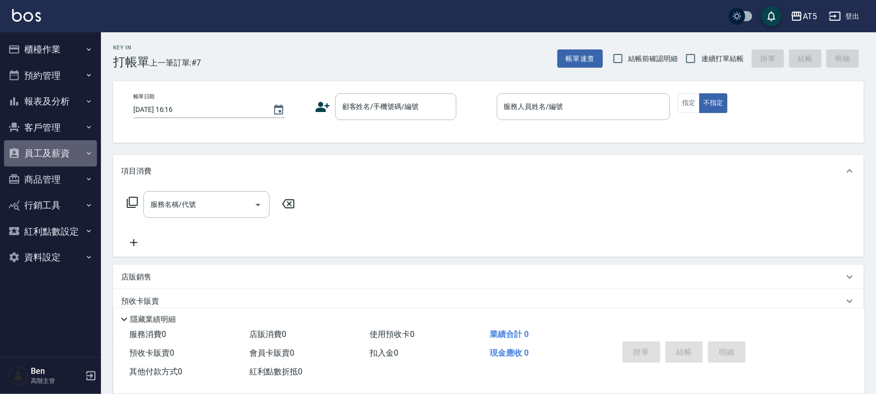
click at [76, 148] on button "員工及薪資" at bounding box center [50, 153] width 93 height 26
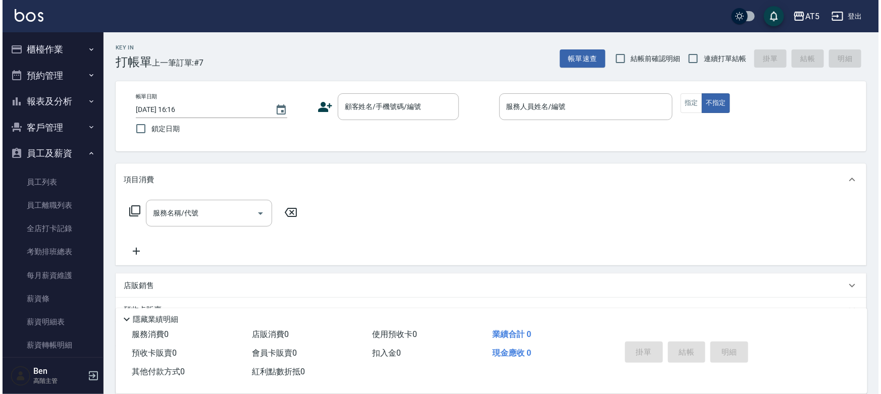
scroll to position [120, 0]
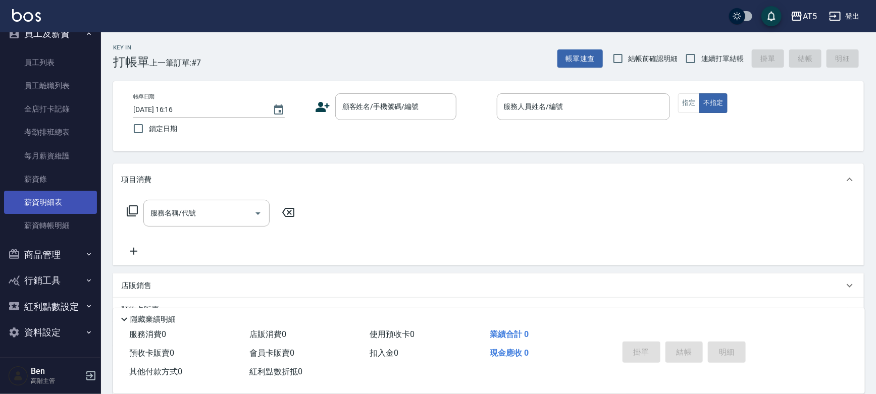
click at [63, 203] on link "薪資明細表" at bounding box center [50, 202] width 93 height 23
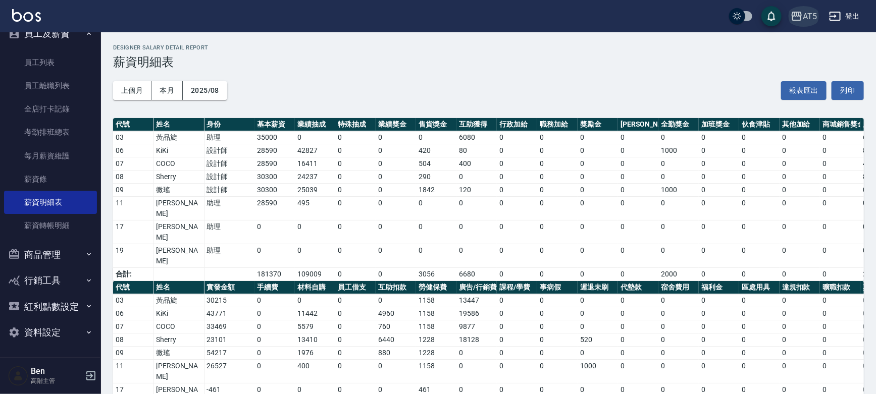
click at [814, 15] on div "AT5" at bounding box center [810, 16] width 14 height 13
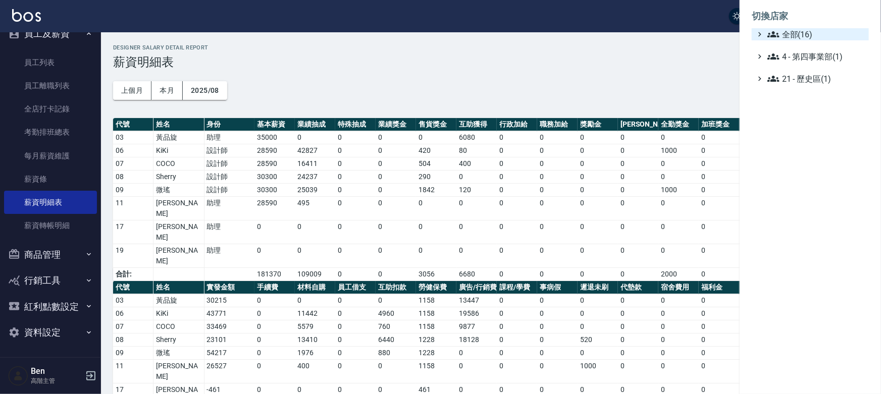
click at [803, 36] on span "全部(16)" at bounding box center [815, 34] width 97 height 12
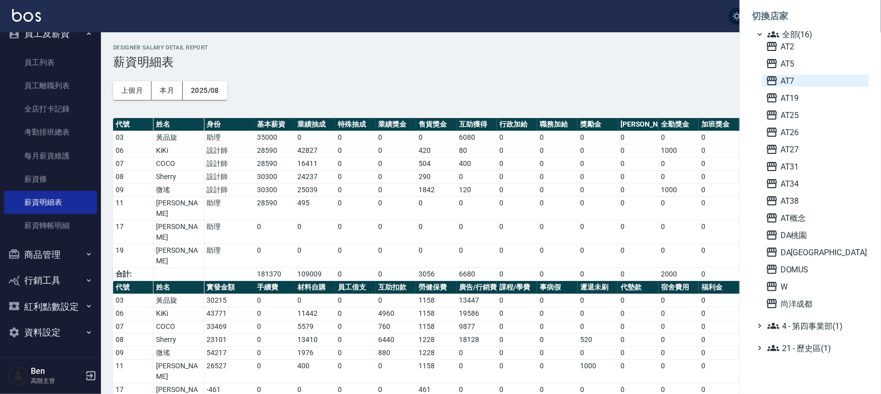
click at [784, 85] on span "AT7" at bounding box center [815, 81] width 99 height 12
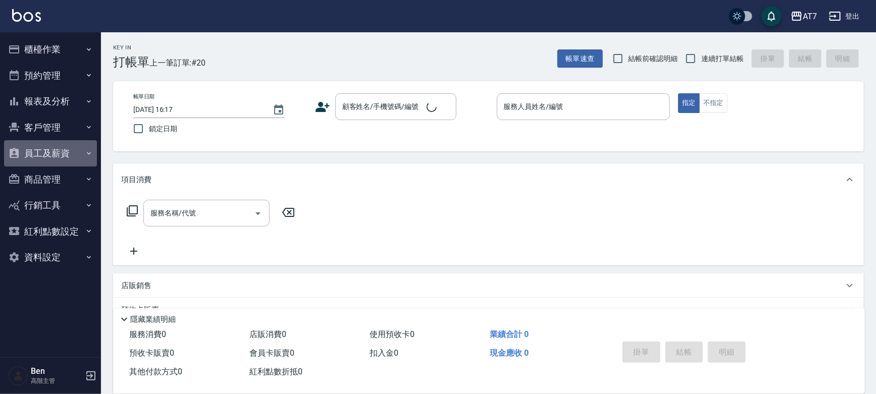
click at [57, 149] on button "員工及薪資" at bounding box center [50, 153] width 93 height 26
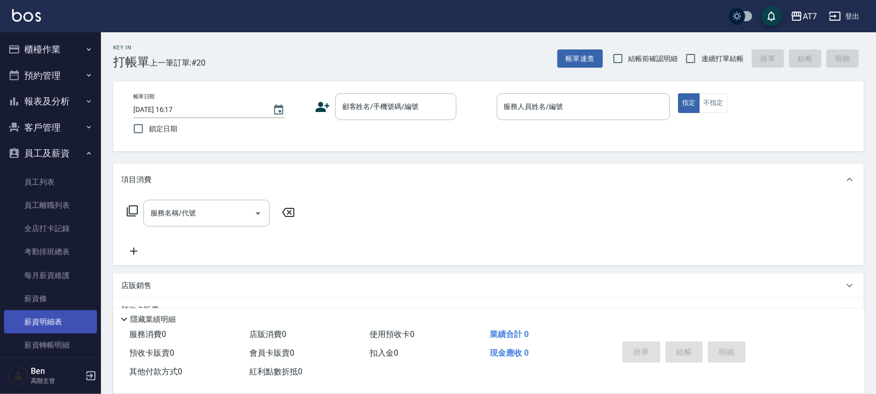
scroll to position [120, 0]
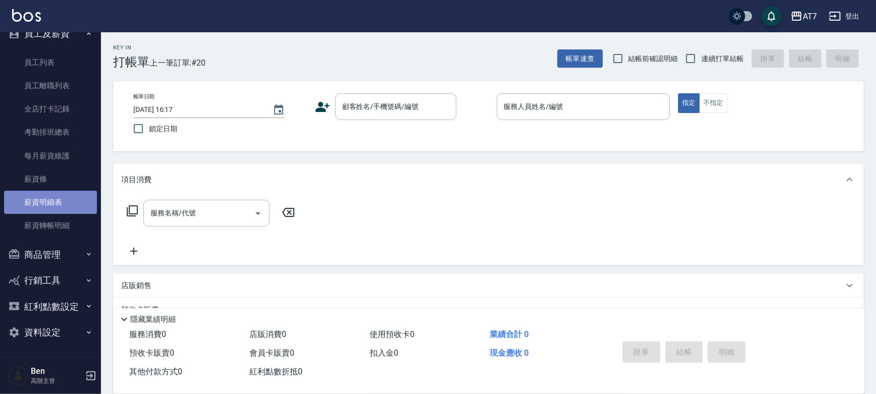
click at [55, 202] on link "薪資明細表" at bounding box center [50, 202] width 93 height 23
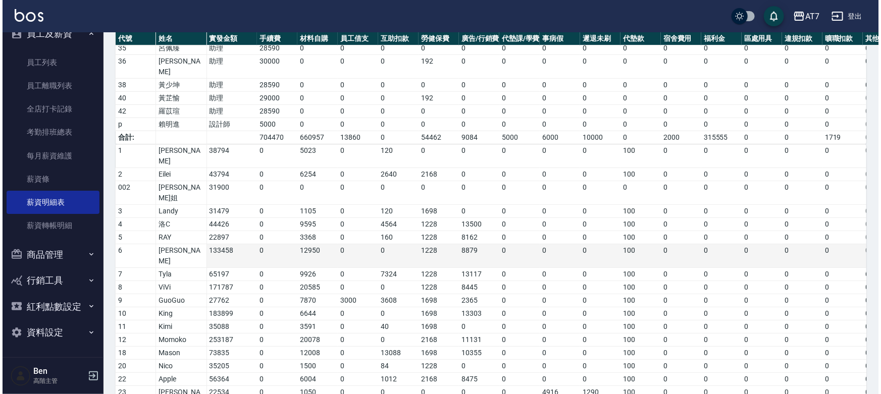
scroll to position [454, 0]
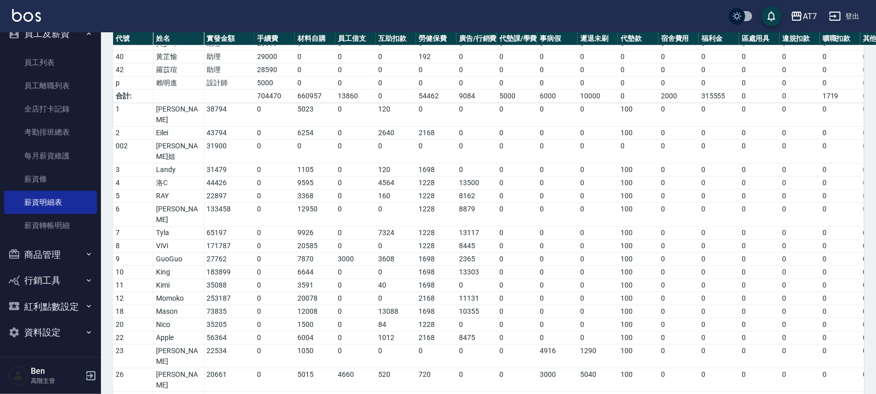
click at [799, 20] on icon "button" at bounding box center [796, 16] width 10 height 9
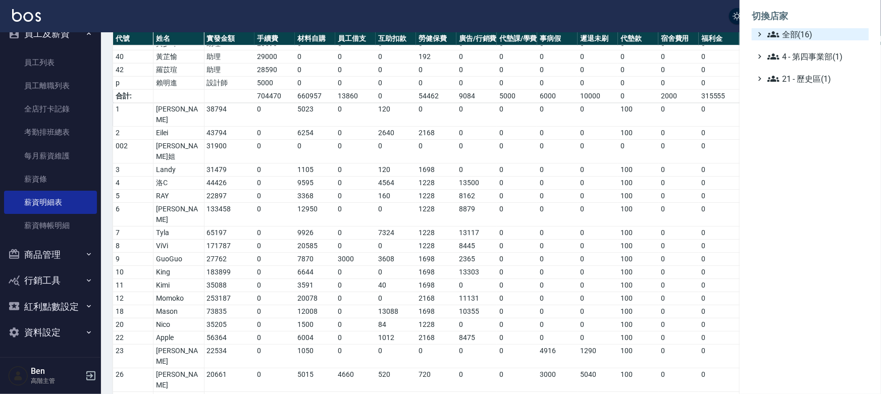
click at [802, 34] on span "全部(16)" at bounding box center [815, 34] width 97 height 12
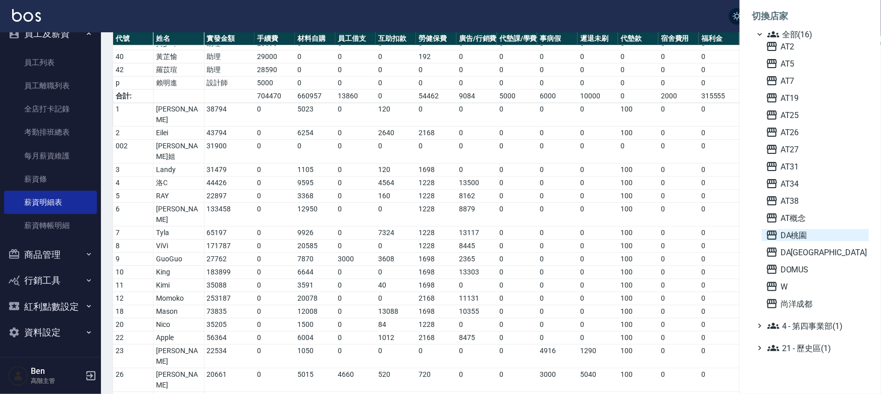
click at [792, 237] on span "DA桃園" at bounding box center [815, 235] width 99 height 12
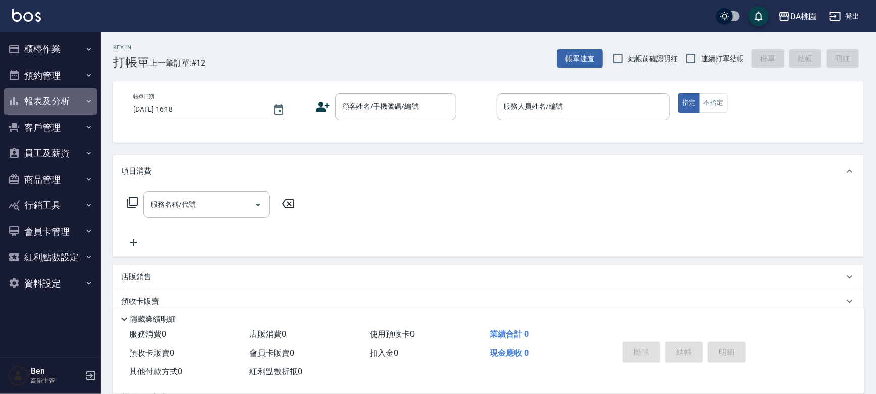
click at [59, 97] on button "報表及分析" at bounding box center [50, 101] width 93 height 26
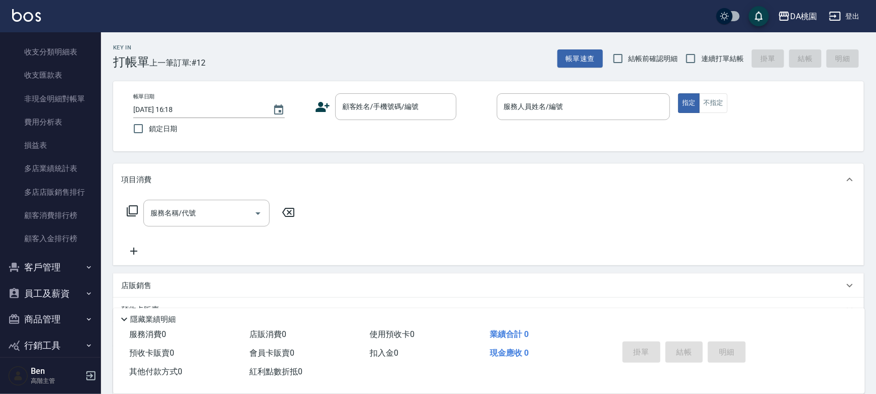
scroll to position [918, 0]
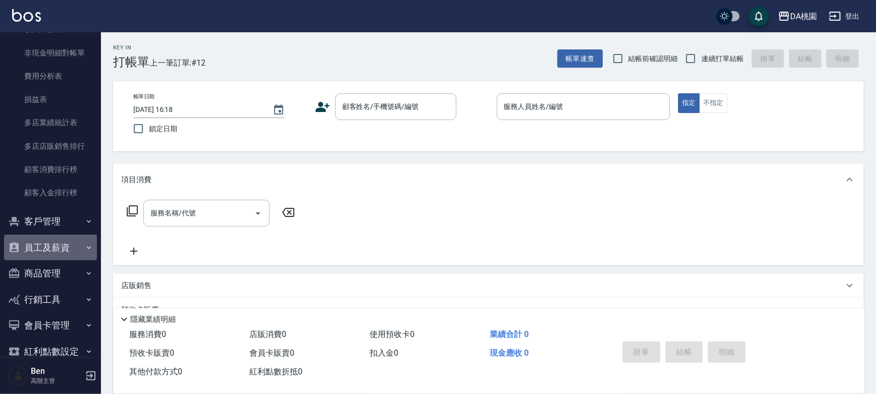
click at [69, 248] on button "員工及薪資" at bounding box center [50, 248] width 93 height 26
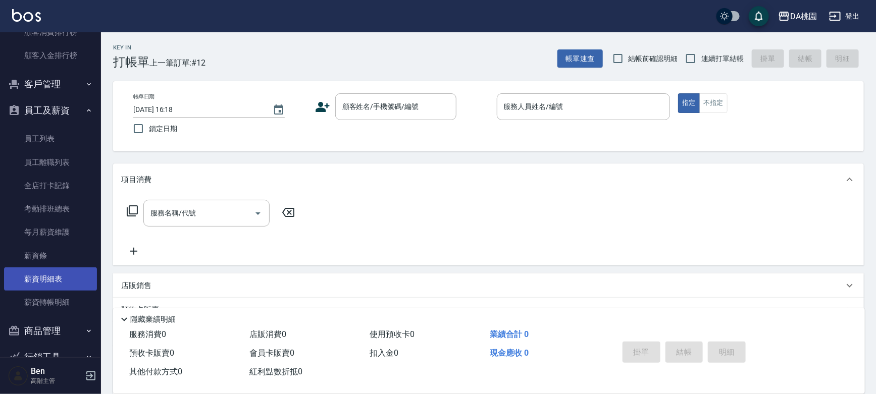
scroll to position [1147, 0]
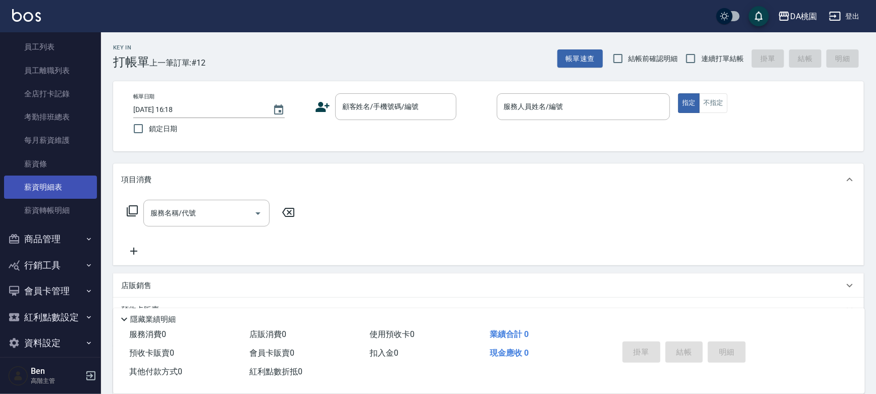
click at [49, 186] on link "薪資明細表" at bounding box center [50, 187] width 93 height 23
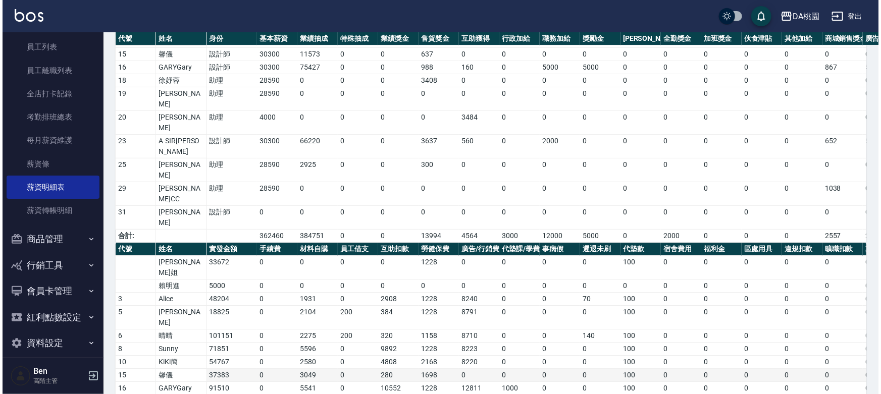
scroll to position [207, 0]
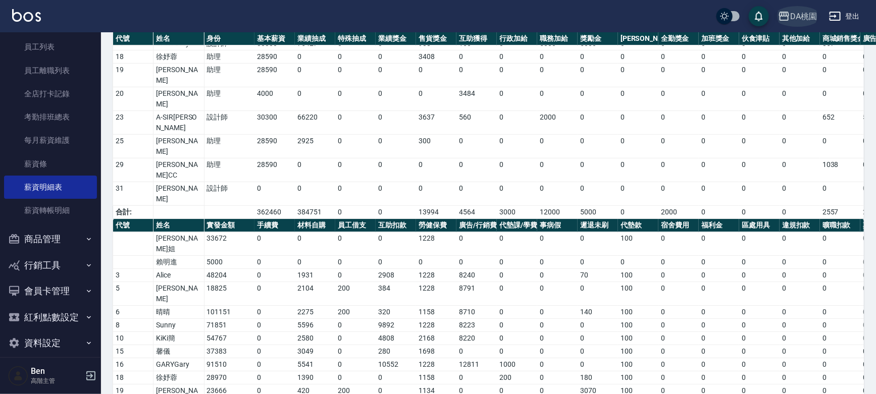
click at [789, 11] on icon "button" at bounding box center [784, 16] width 12 height 12
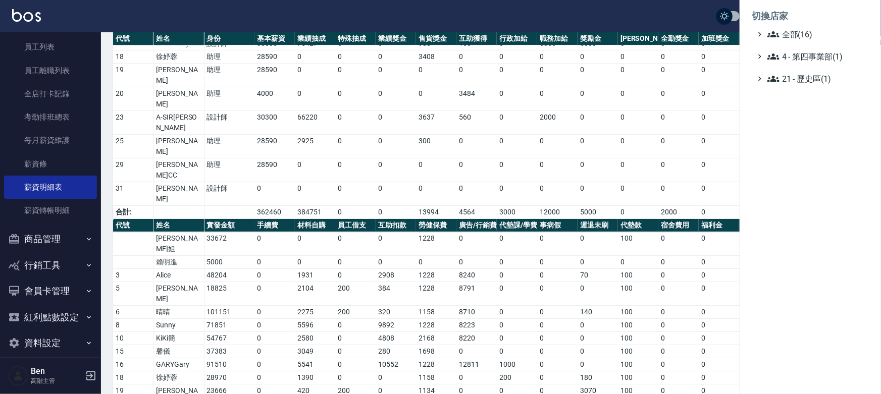
click at [792, 40] on ul "全部(16) 4 - 第四事業部(1) 21 - 歷史區(1)" at bounding box center [810, 56] width 117 height 57
click at [791, 33] on span "全部(16)" at bounding box center [815, 34] width 97 height 12
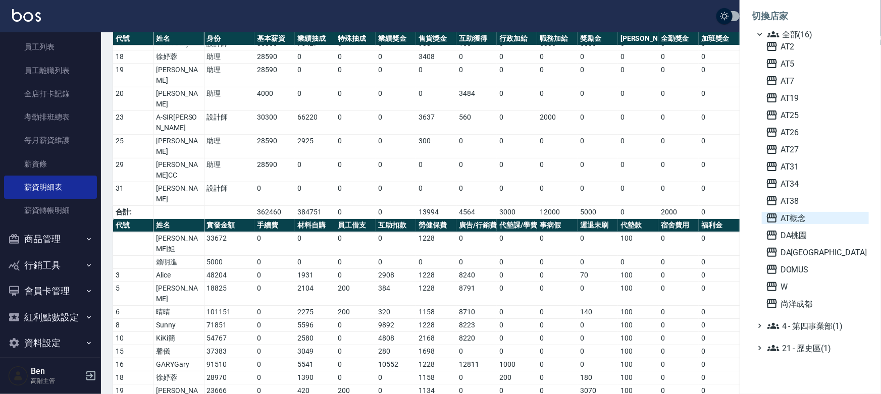
click at [797, 219] on span "AT概念" at bounding box center [815, 218] width 99 height 12
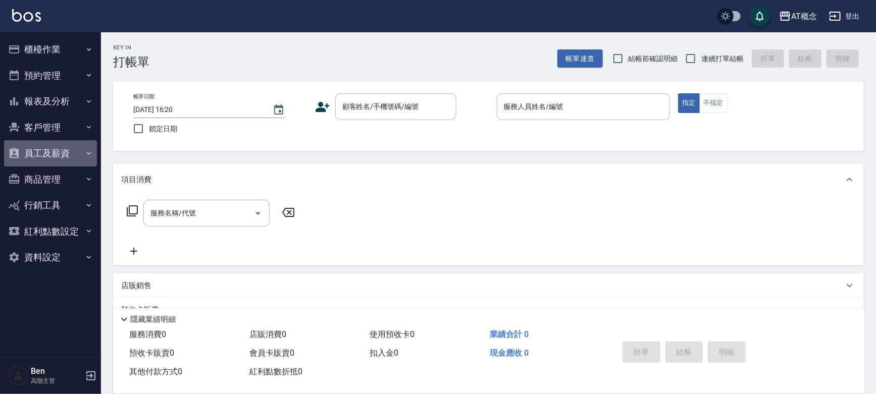
click at [62, 150] on button "員工及薪資" at bounding box center [50, 153] width 93 height 26
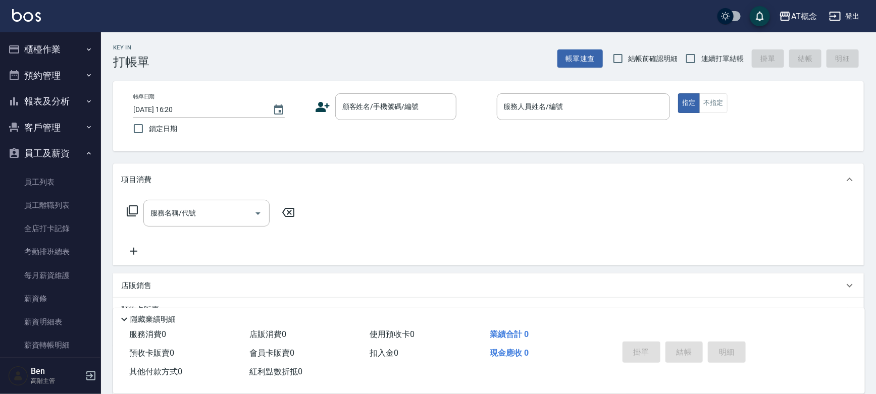
scroll to position [120, 0]
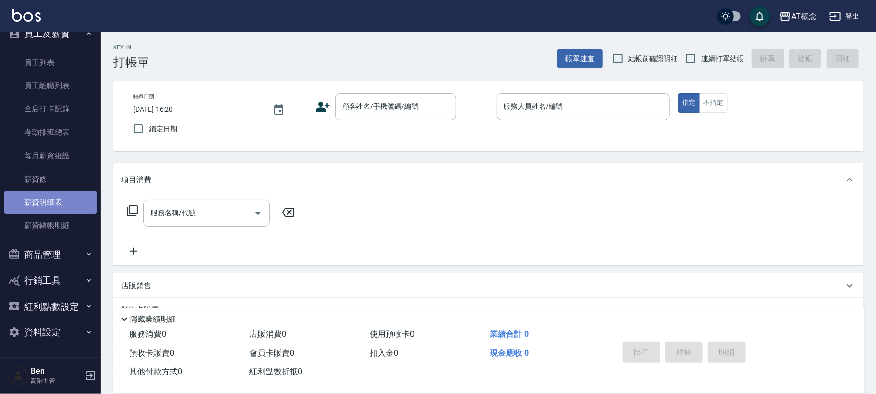
click at [59, 197] on link "薪資明細表" at bounding box center [50, 202] width 93 height 23
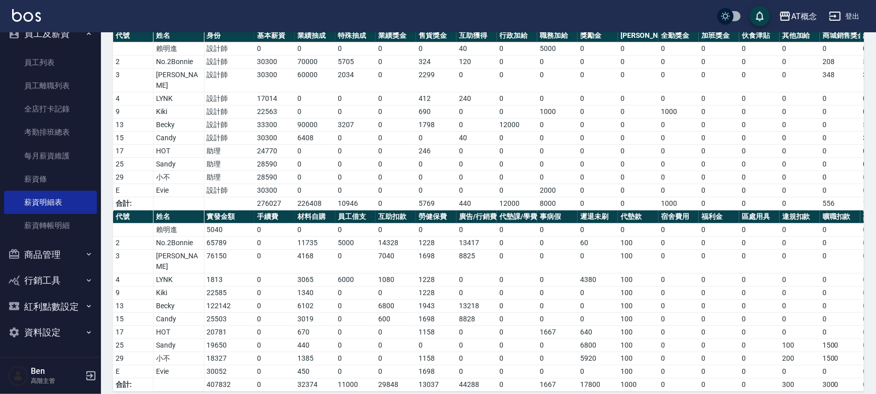
scroll to position [76, 0]
